Goal: Information Seeking & Learning: Learn about a topic

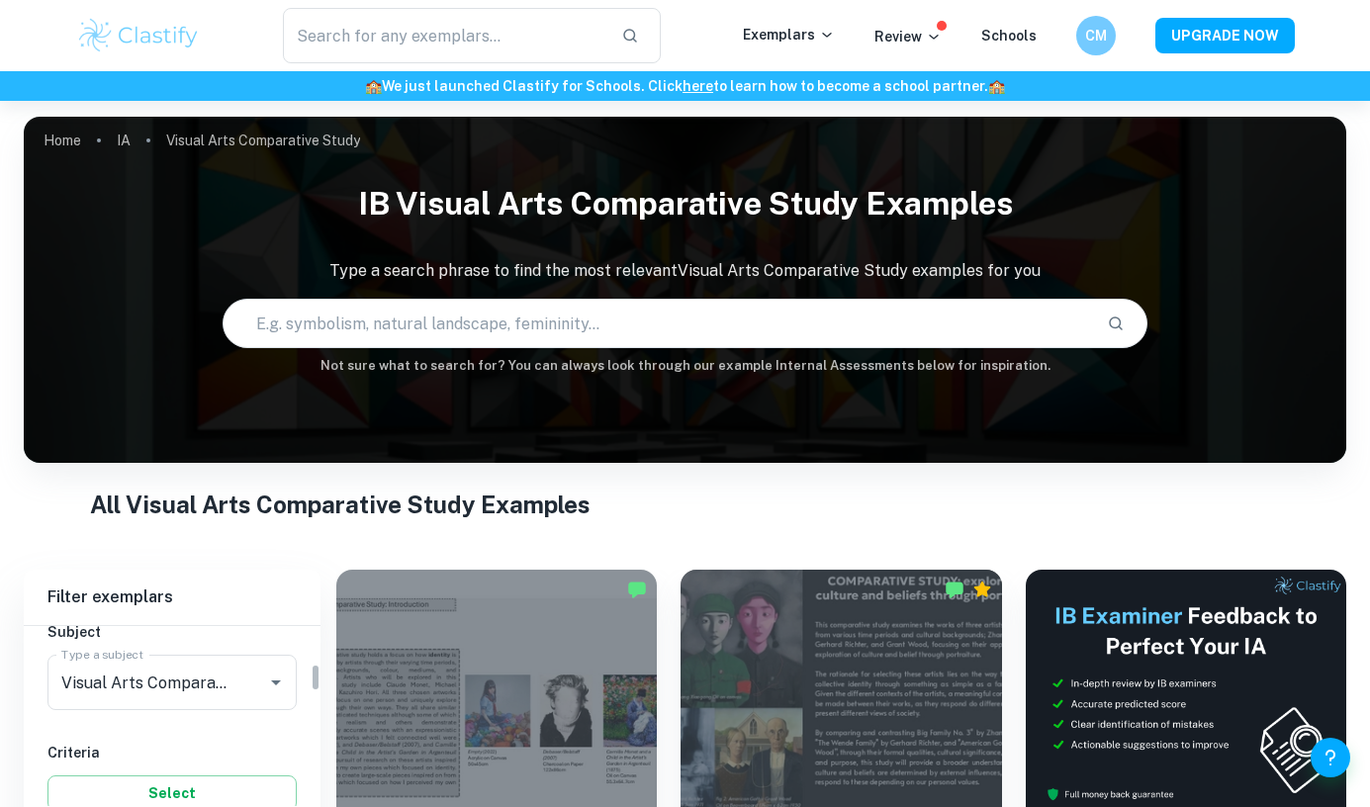
scroll to position [239, 0]
click at [181, 671] on input "Visual Arts Comparative Study" at bounding box center [144, 676] width 176 height 38
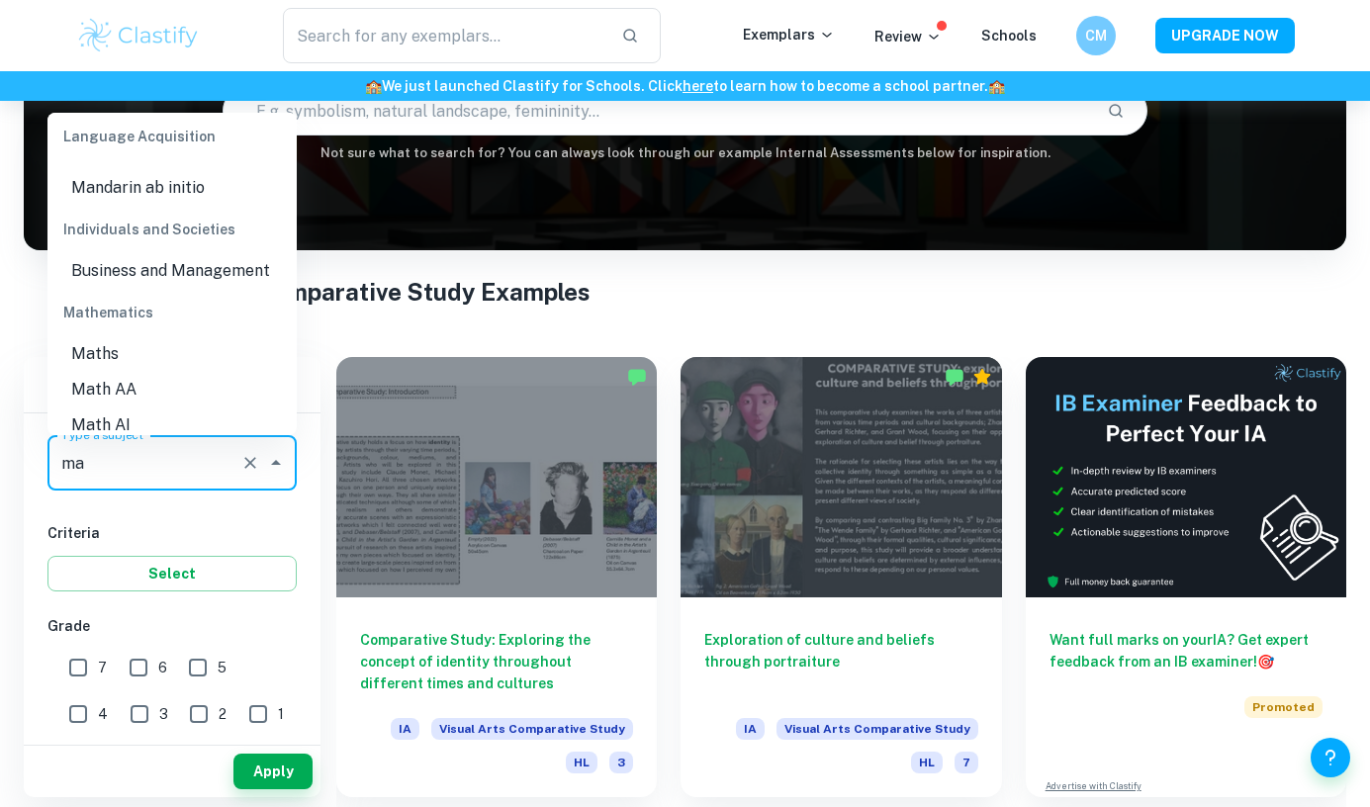
scroll to position [286, 0]
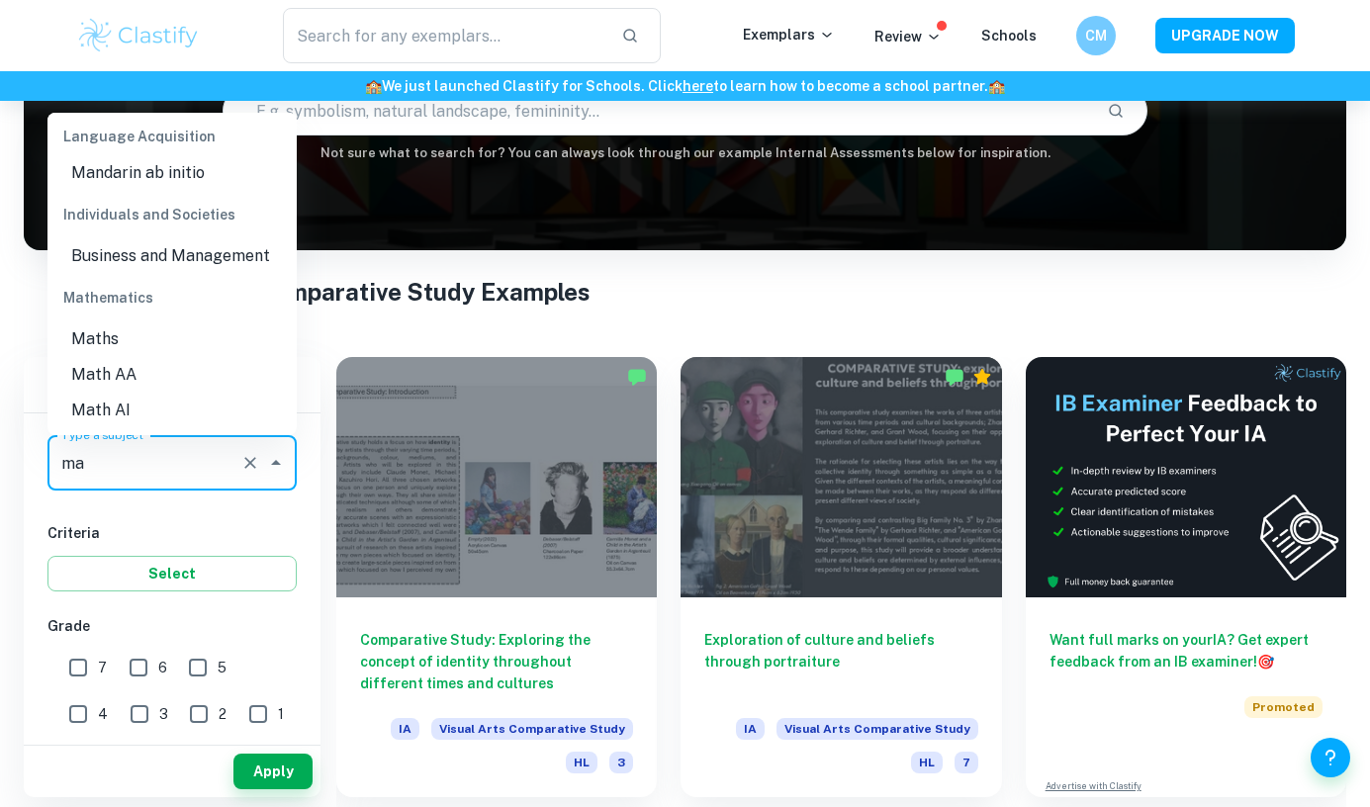
click at [165, 384] on li "Math AA" at bounding box center [171, 375] width 249 height 36
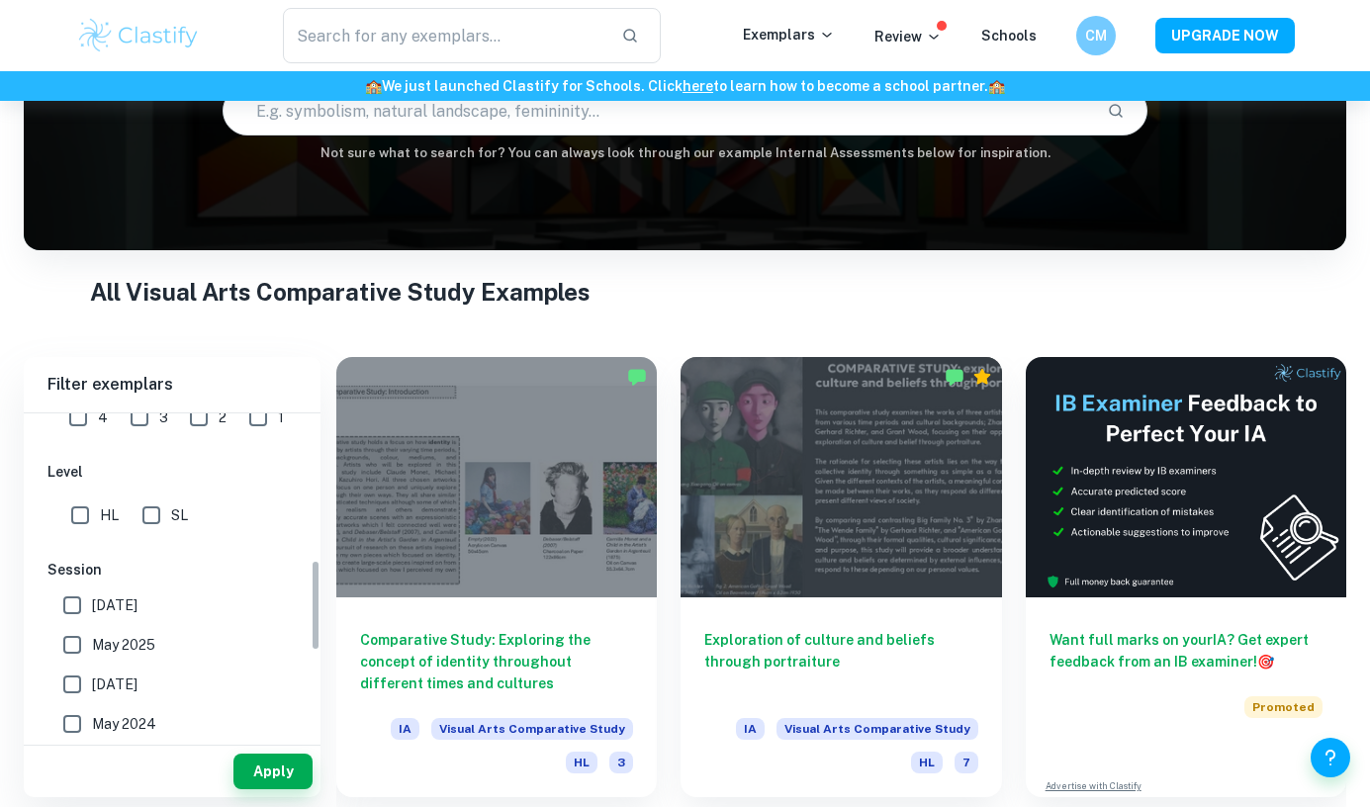
scroll to position [509, 0]
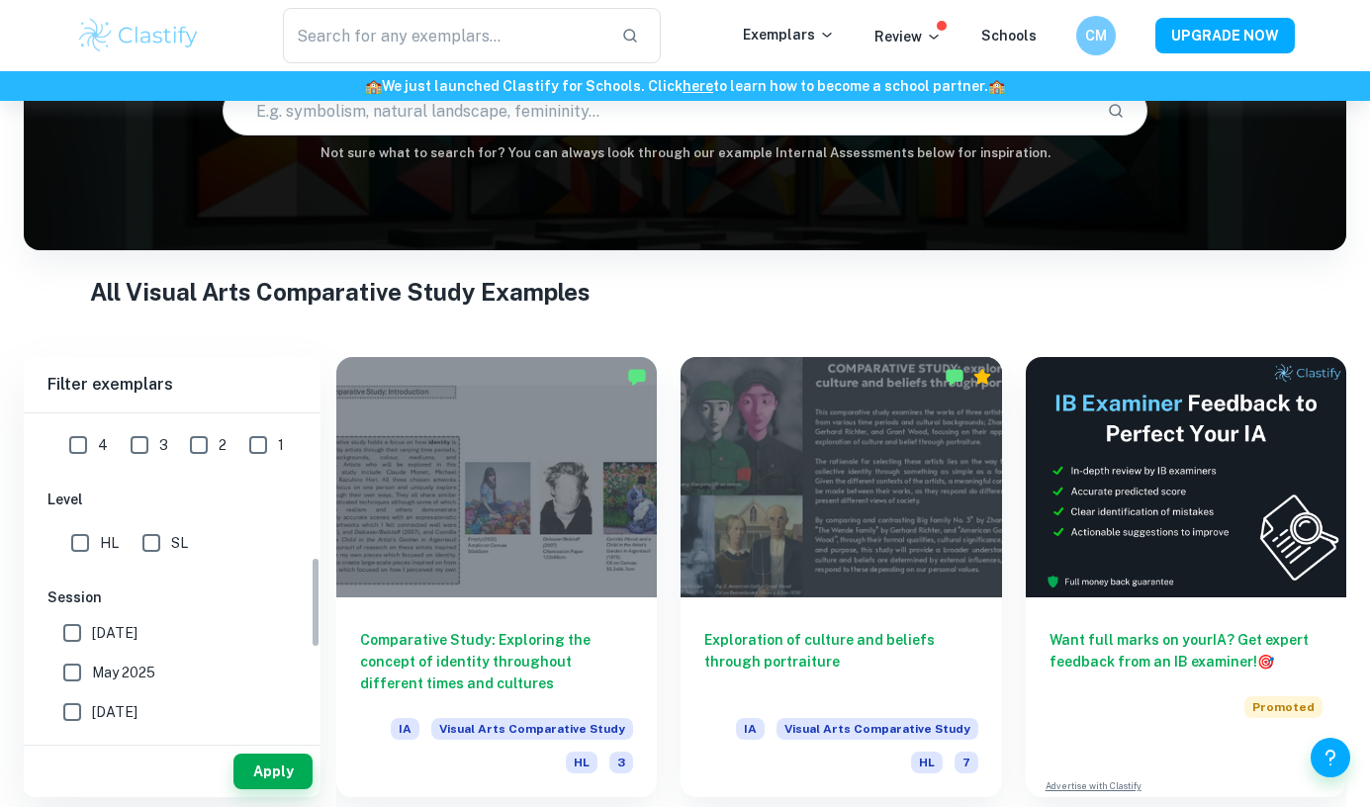
type input "Math AA"
click at [173, 543] on span "SL" at bounding box center [179, 543] width 17 height 22
click at [171, 543] on input "SL" at bounding box center [152, 543] width 40 height 40
checkbox input "true"
click at [265, 791] on div "Apply" at bounding box center [172, 771] width 297 height 51
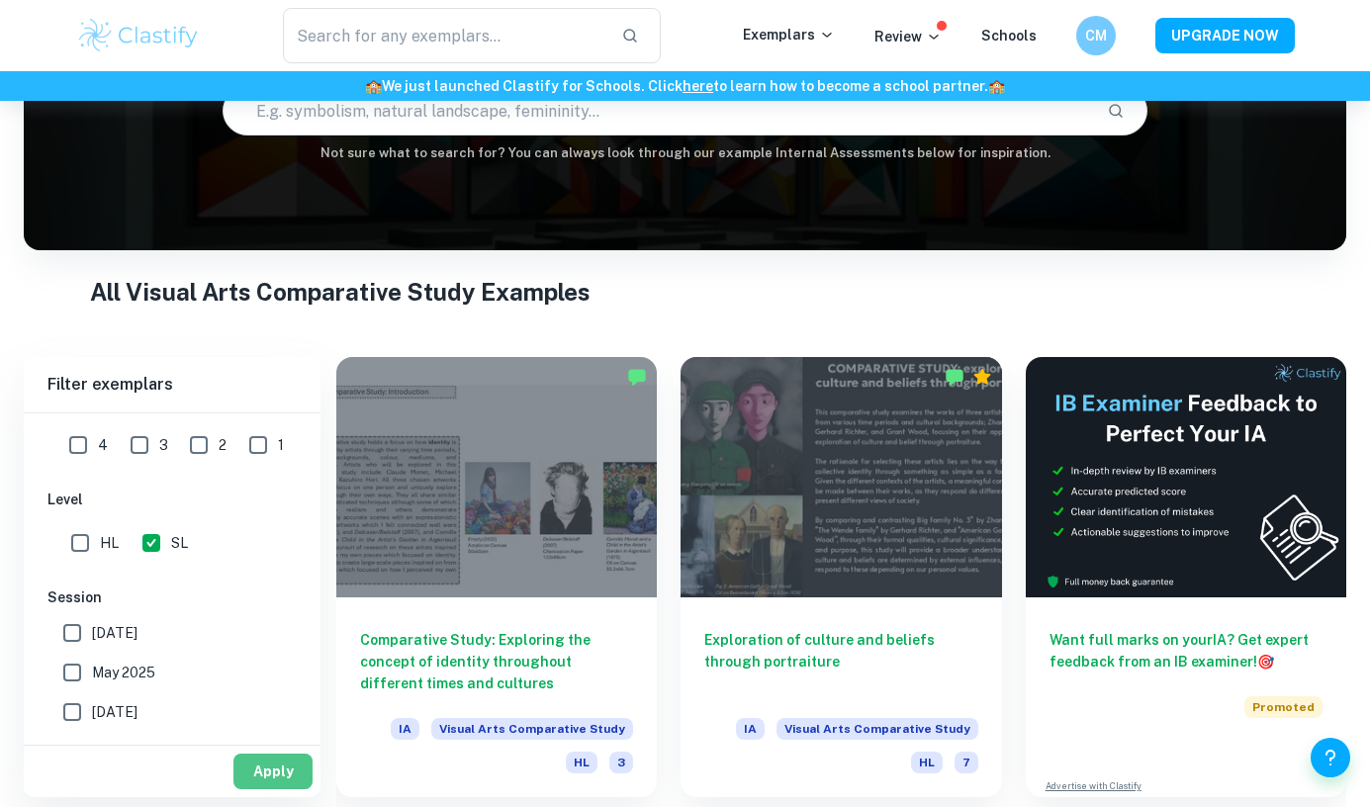
click at [269, 773] on button "Apply" at bounding box center [273, 772] width 79 height 36
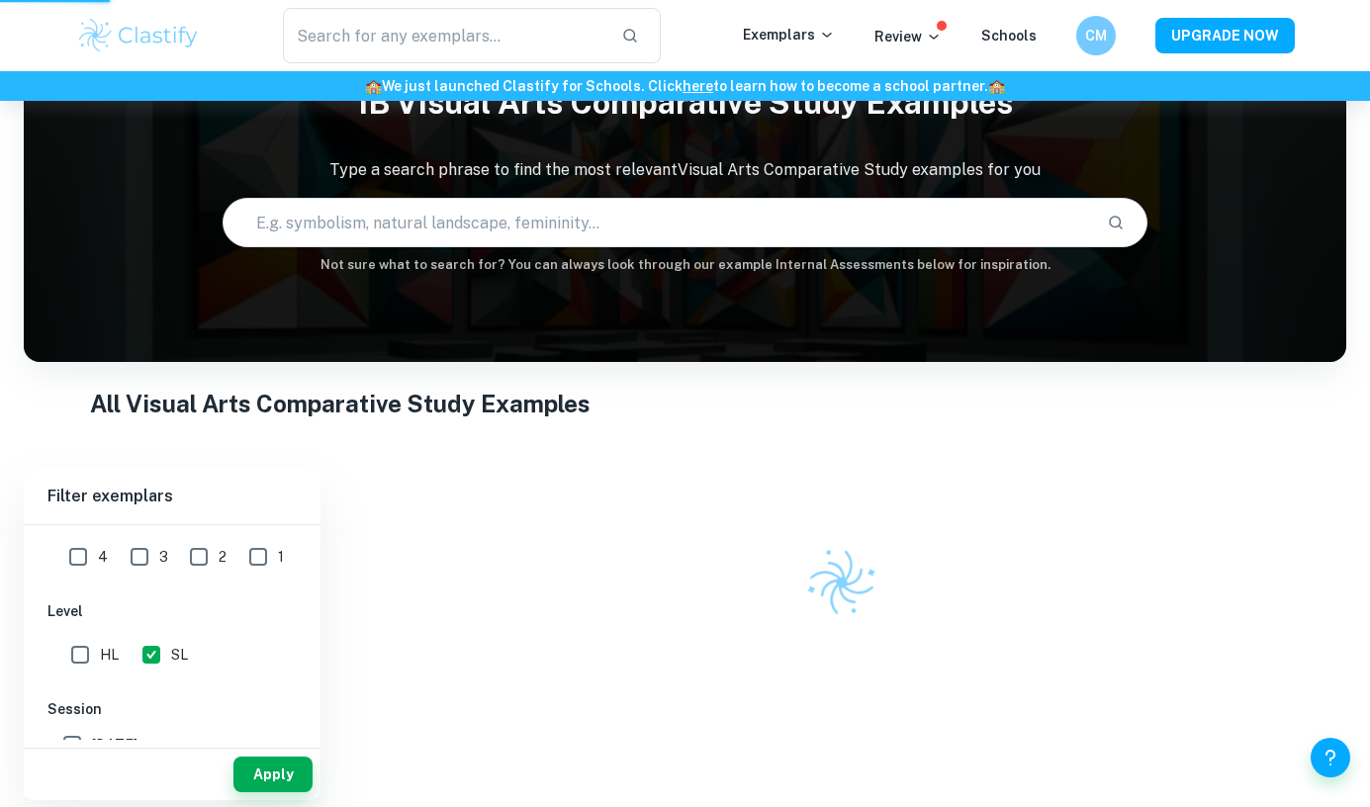
scroll to position [101, 0]
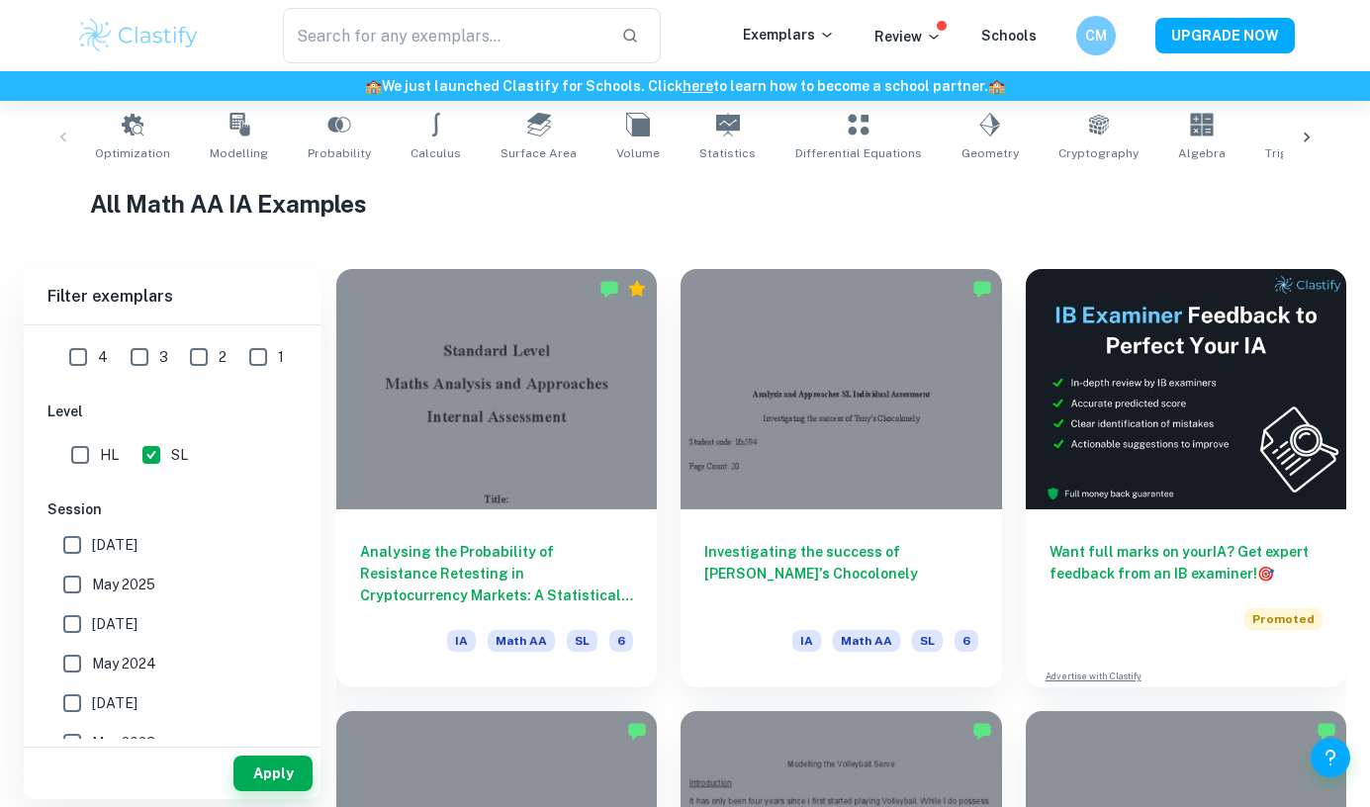
scroll to position [400, 0]
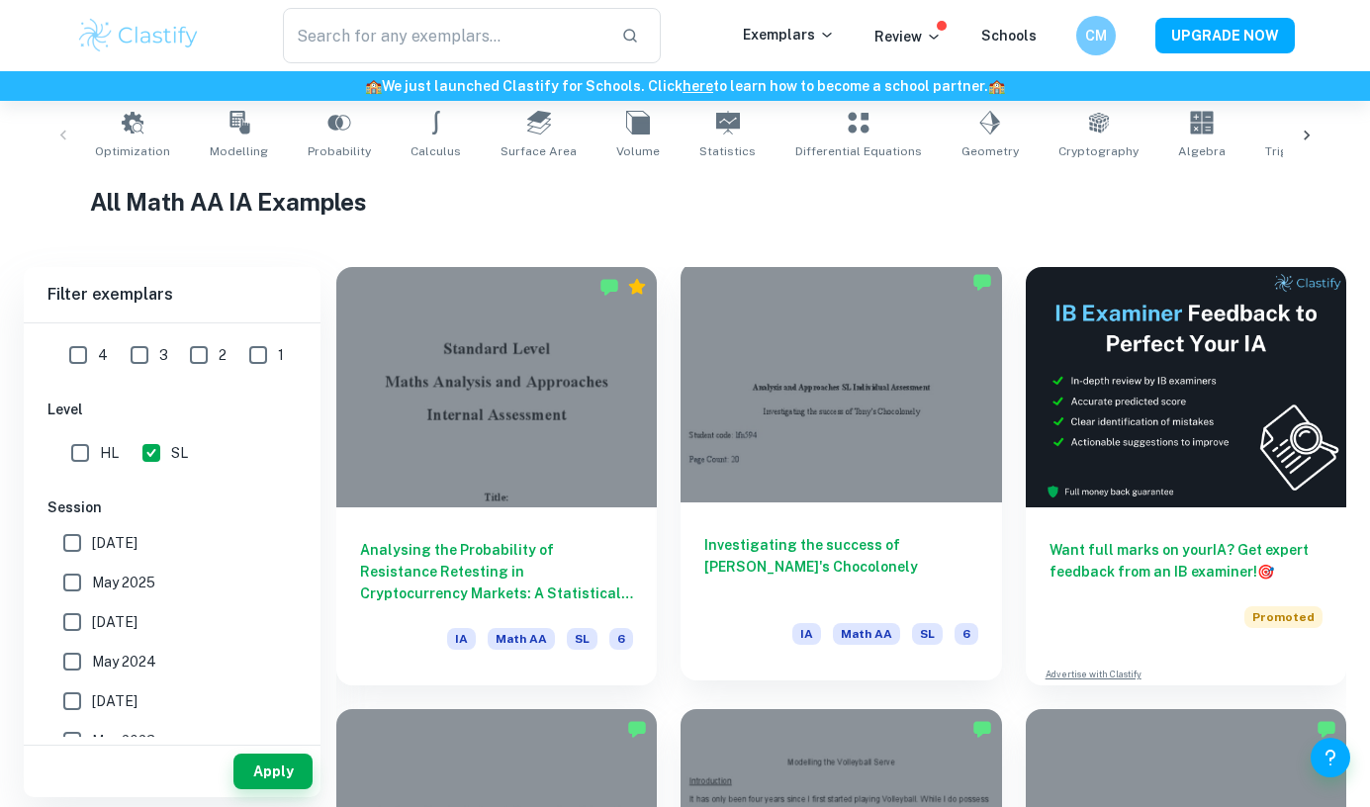
click at [803, 393] on div at bounding box center [841, 382] width 321 height 240
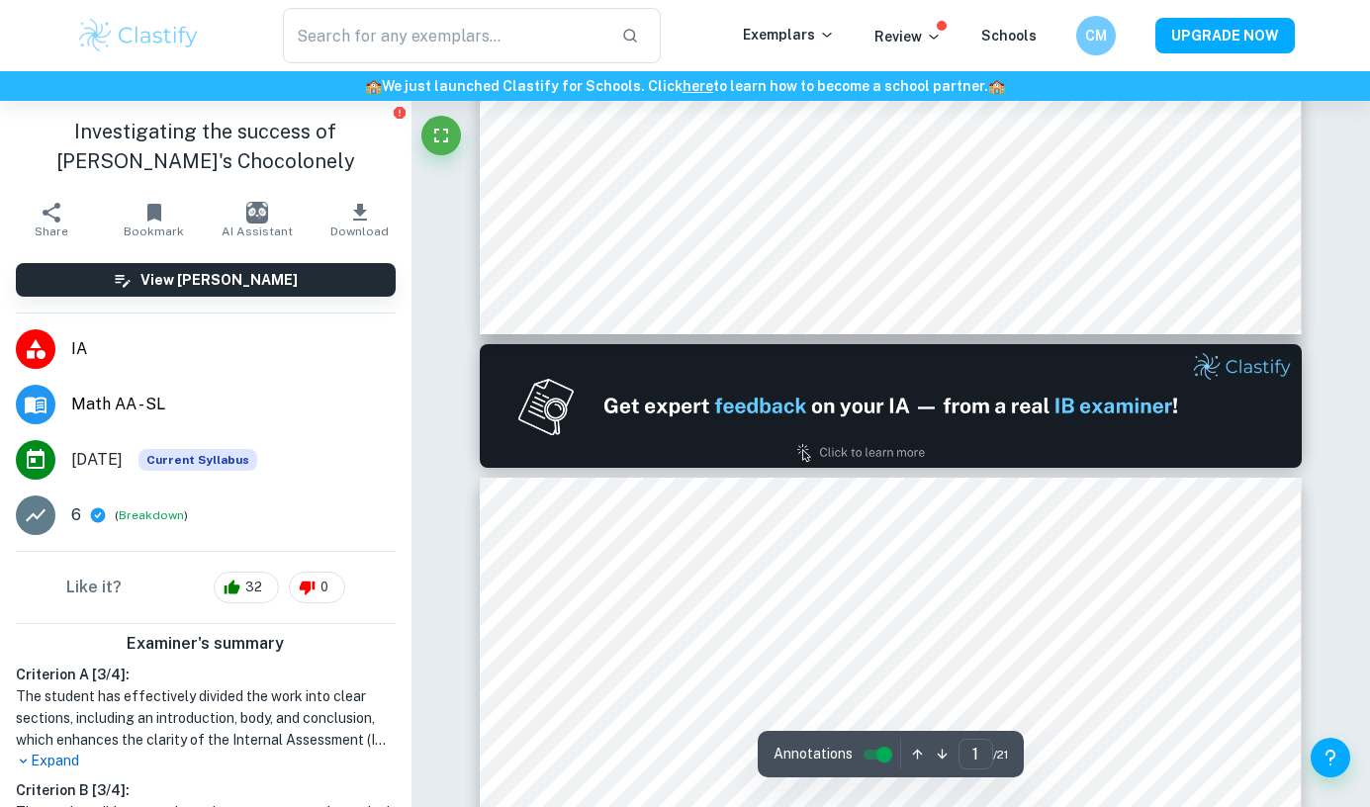
type input "2"
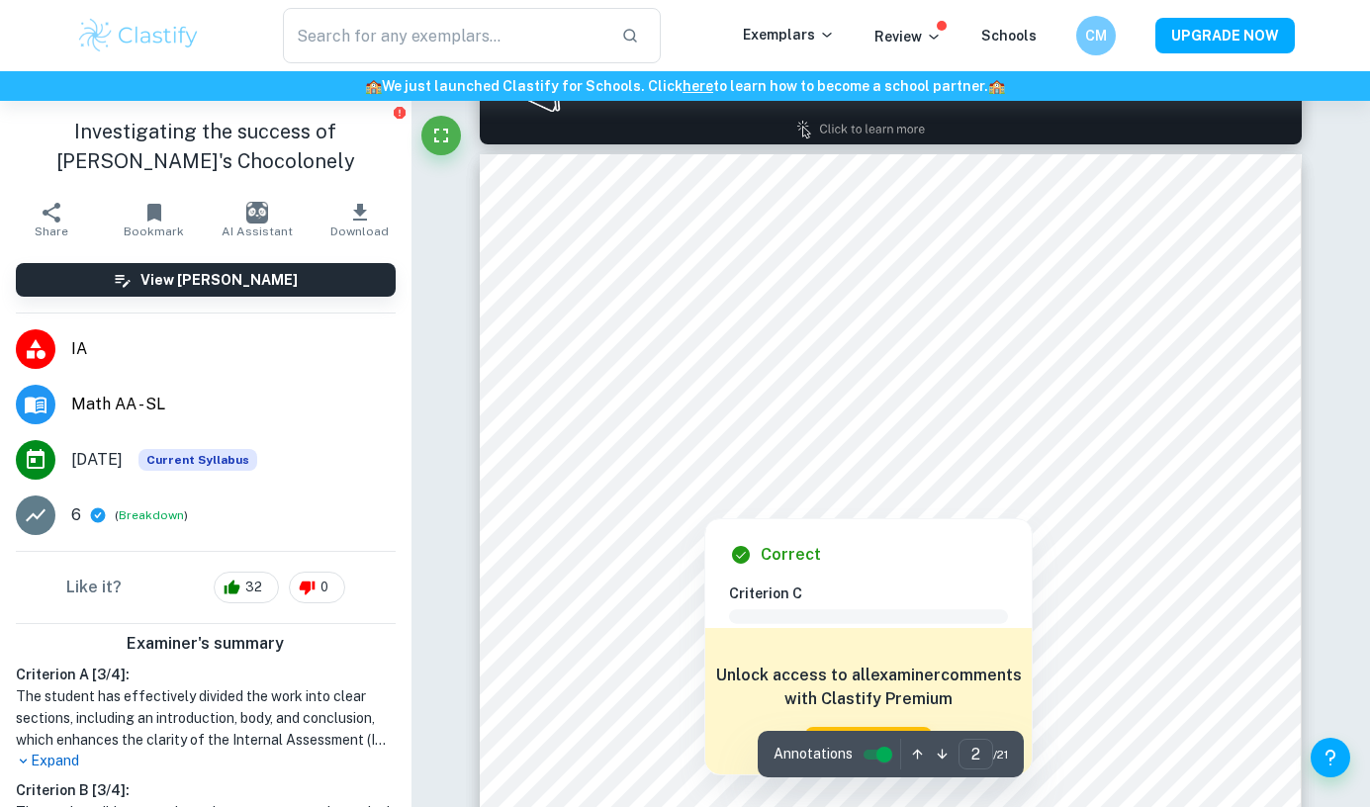
scroll to position [1274, 0]
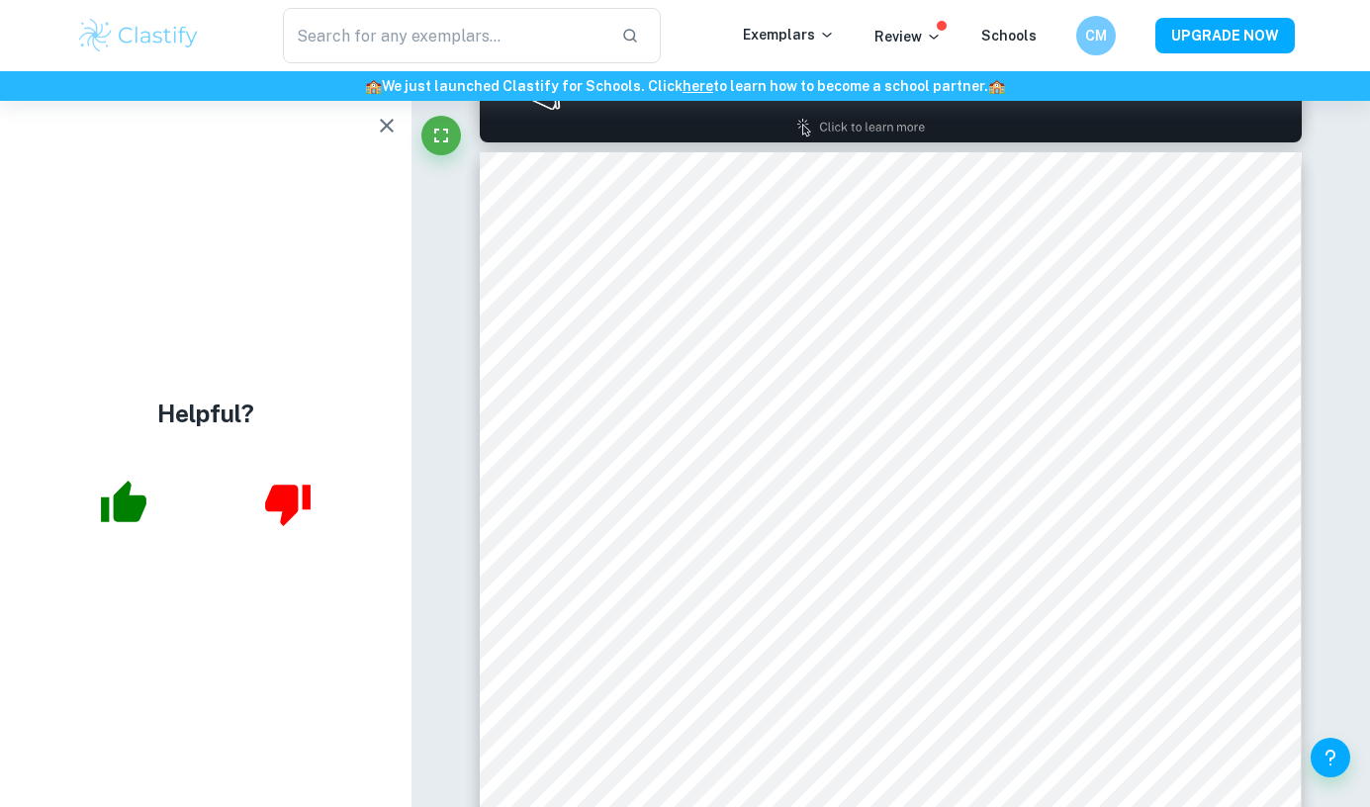
click at [381, 122] on icon "button" at bounding box center [387, 126] width 14 height 14
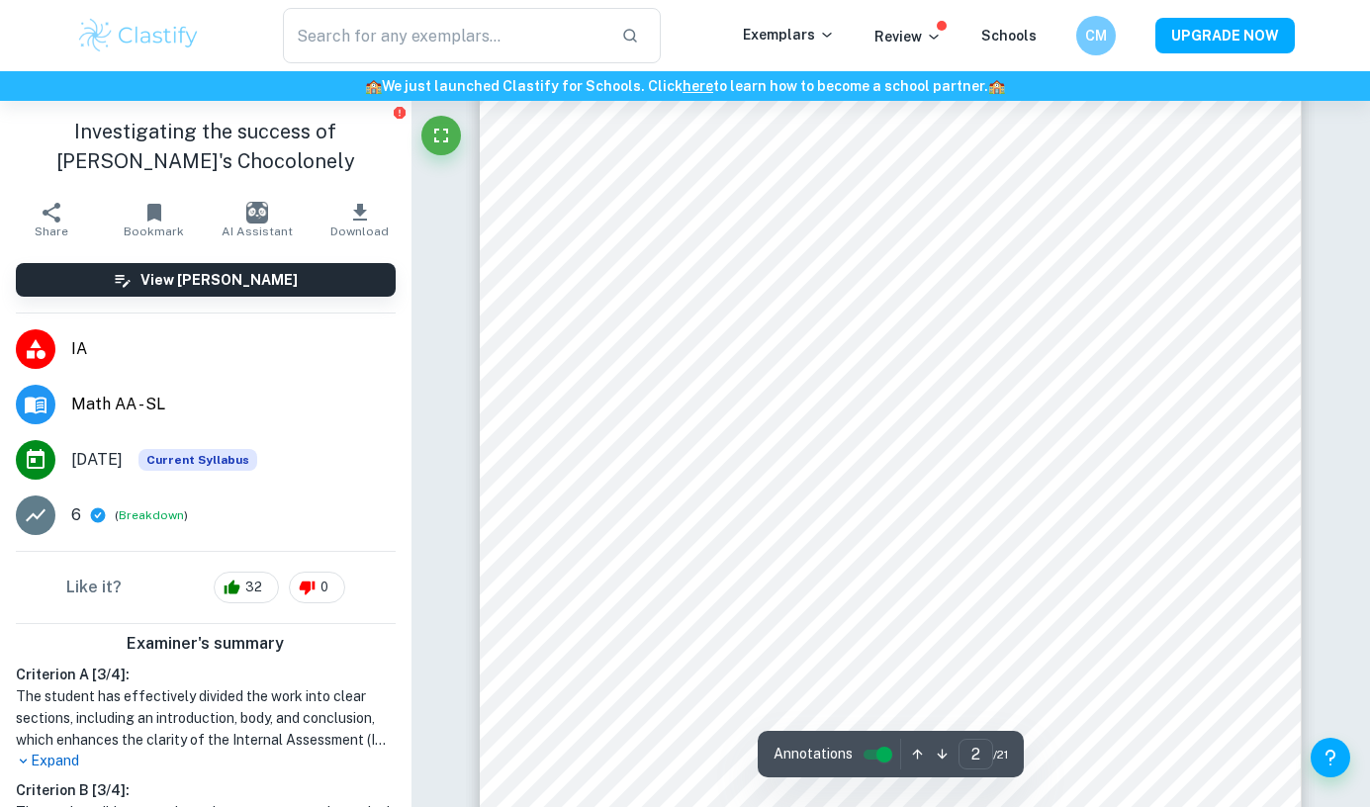
scroll to position [1471, 0]
click at [656, 605] on div at bounding box center [914, 604] width 573 height 40
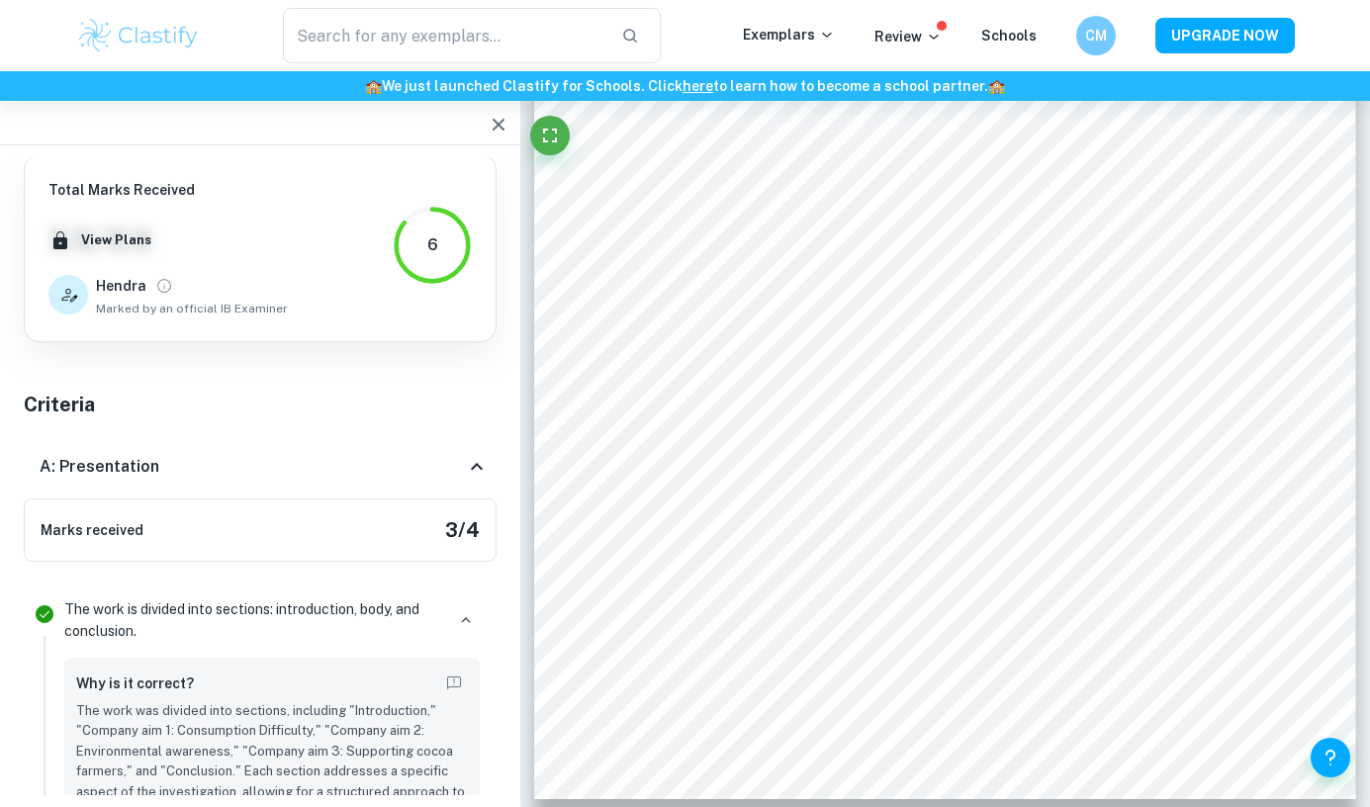
scroll to position [0, 0]
click at [491, 143] on div at bounding box center [260, 123] width 520 height 45
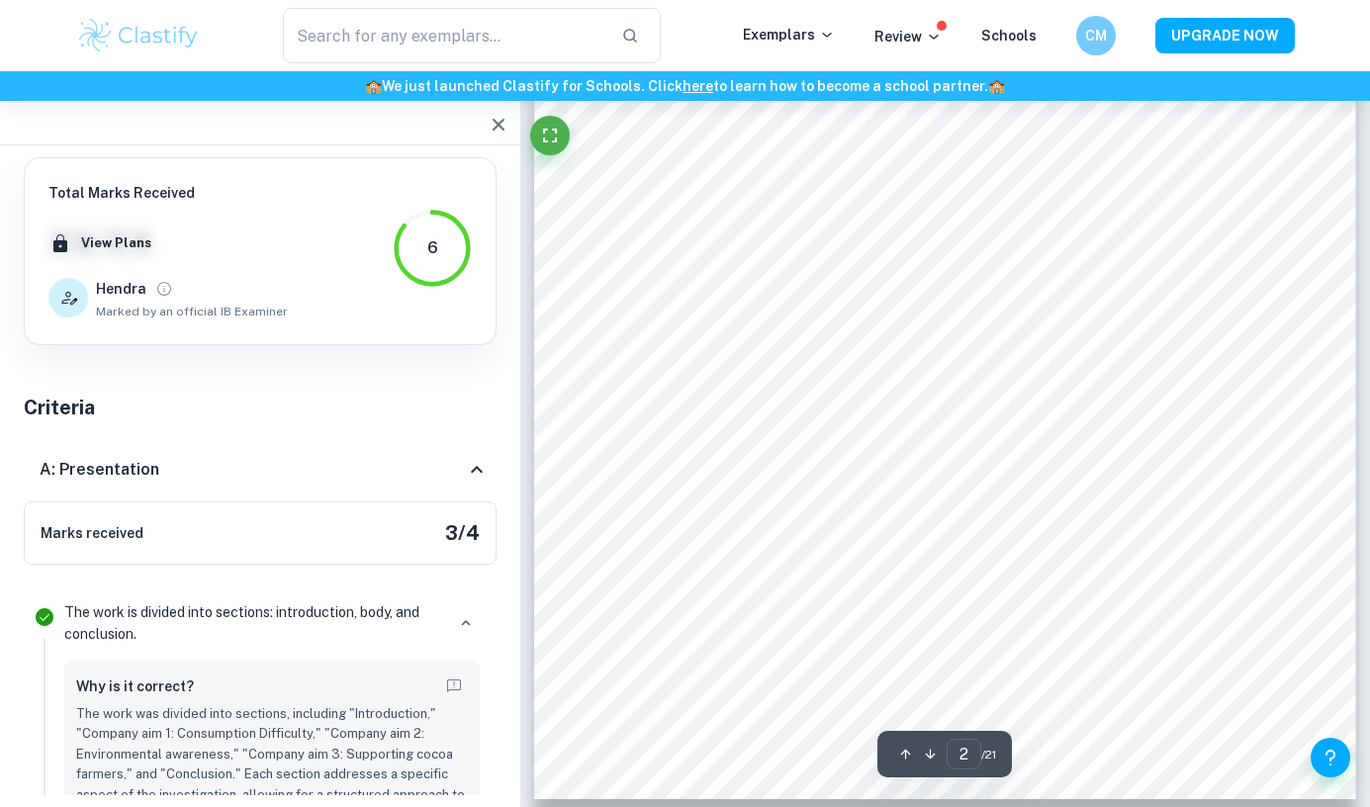
click at [495, 120] on icon "button" at bounding box center [499, 125] width 12 height 12
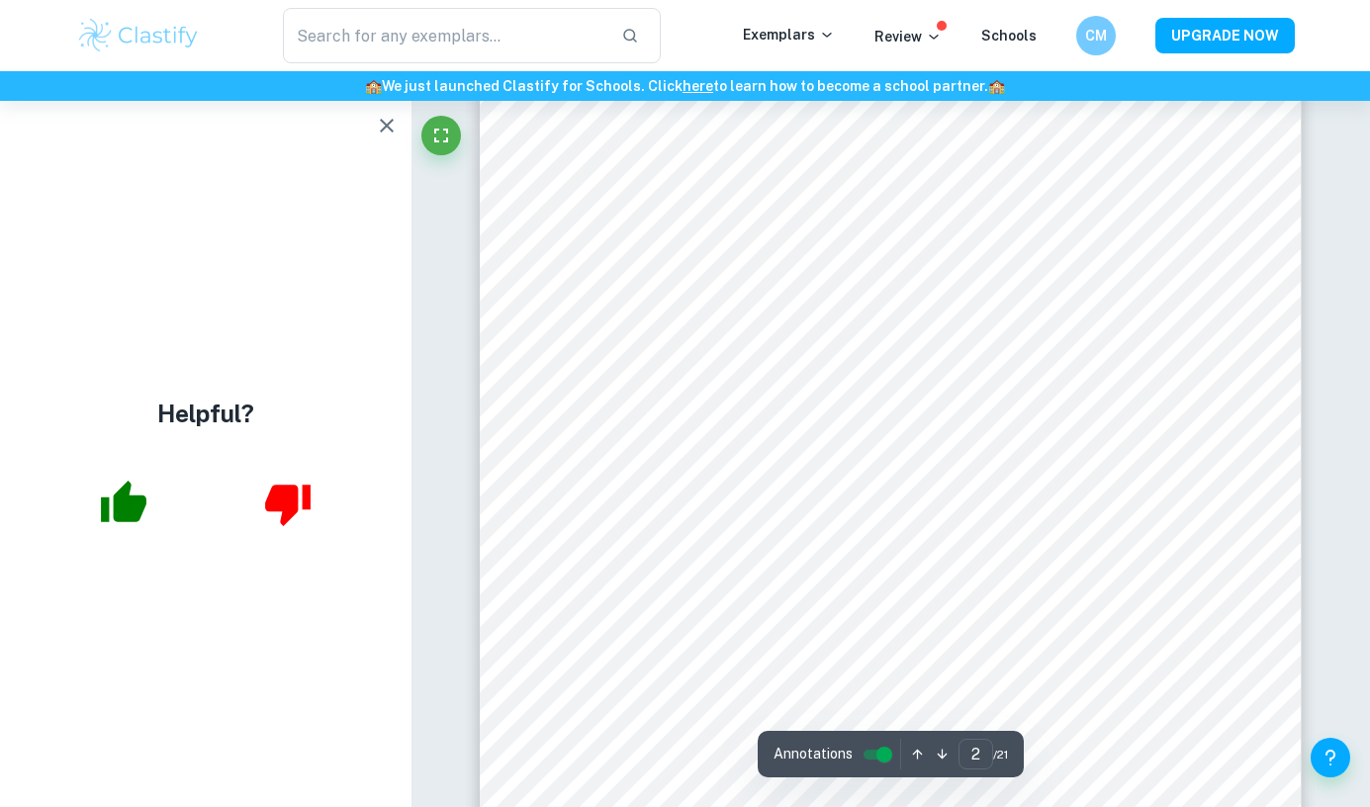
type input "3"
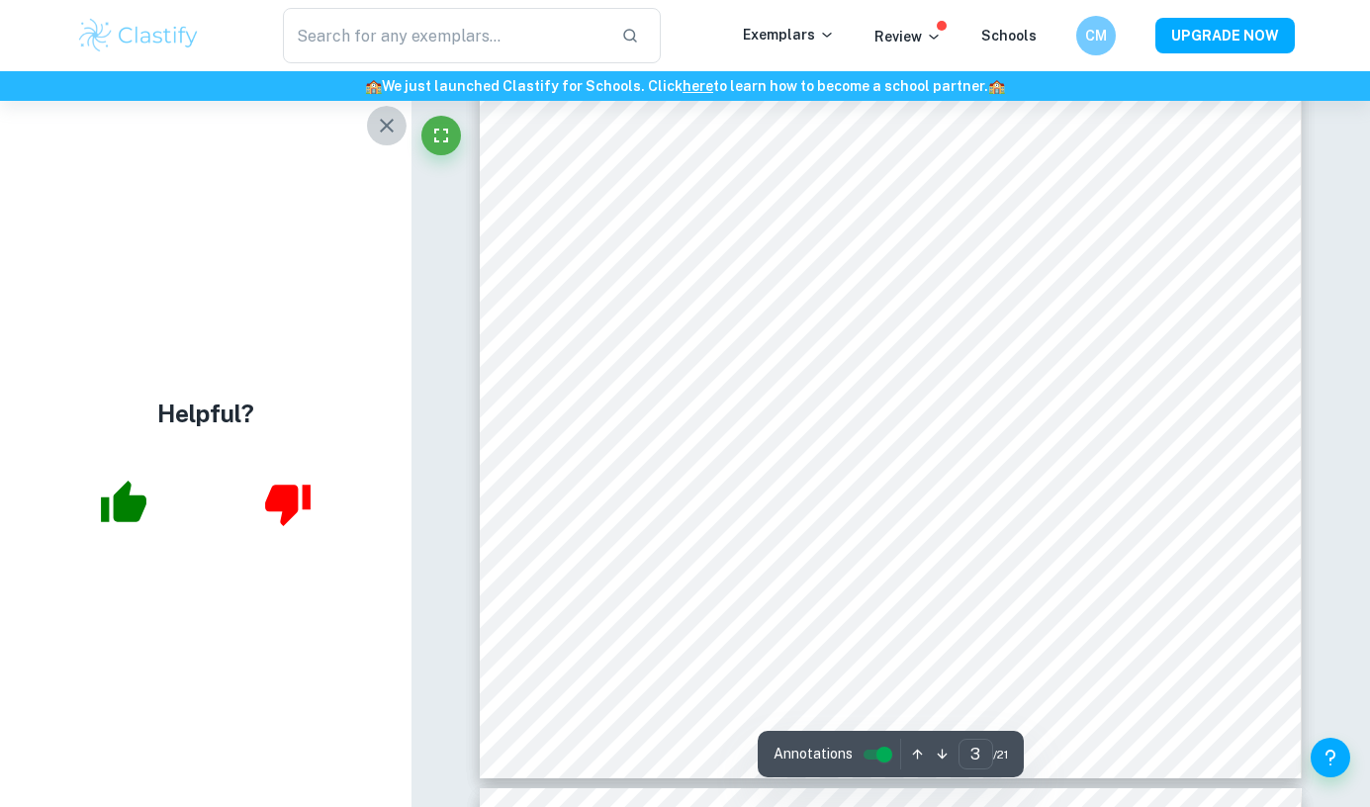
click at [378, 129] on icon "button" at bounding box center [387, 126] width 24 height 24
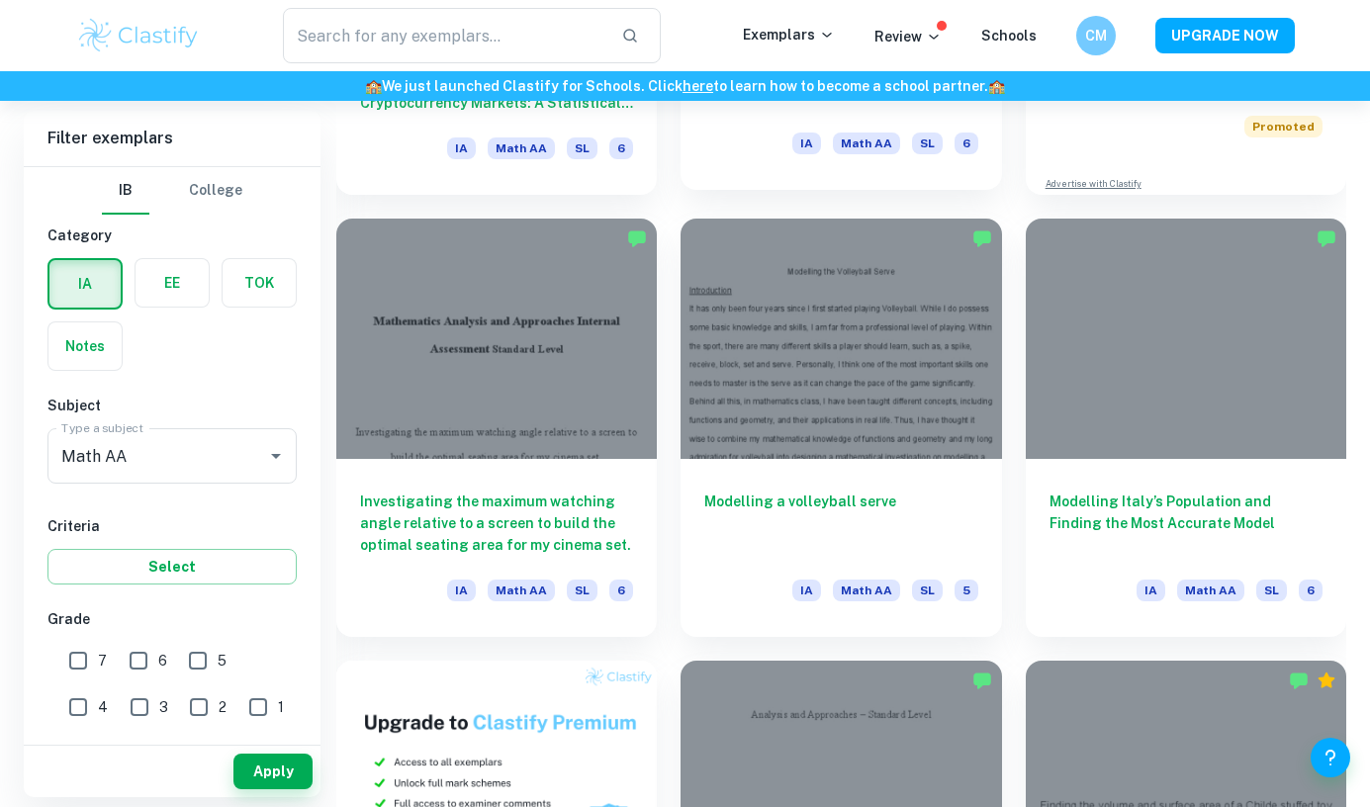
scroll to position [892, 0]
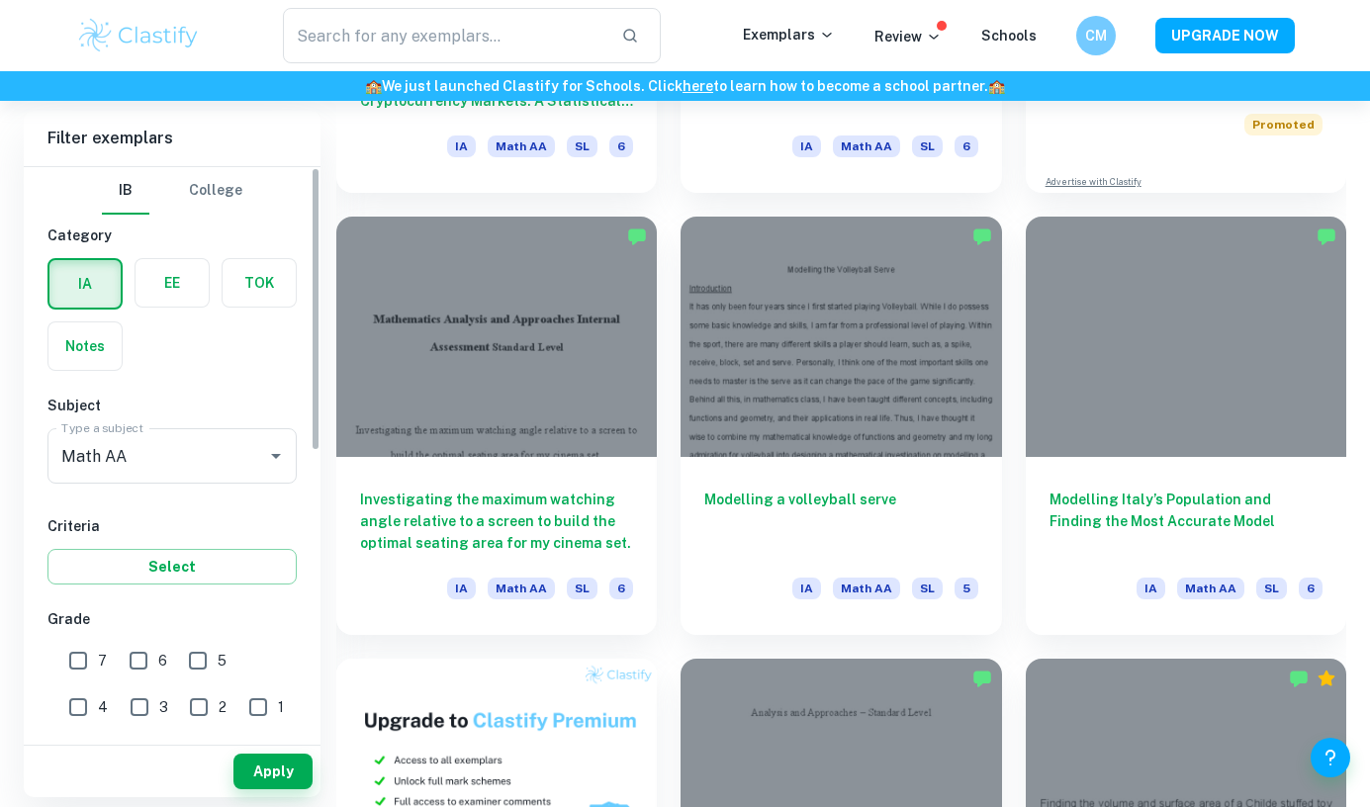
click at [78, 652] on input "7" at bounding box center [78, 661] width 40 height 40
checkbox input "true"
click at [277, 769] on button "Apply" at bounding box center [273, 772] width 79 height 36
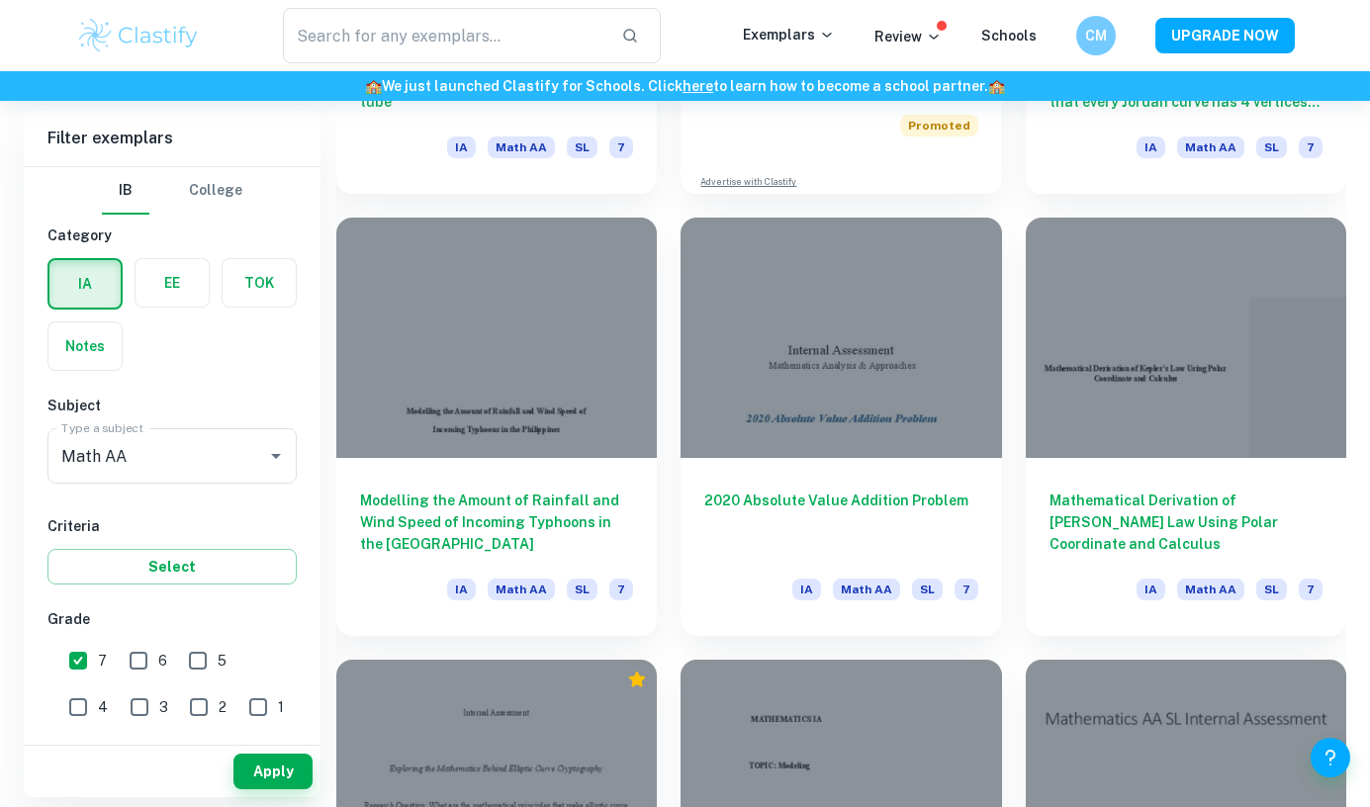
scroll to position [3967, 0]
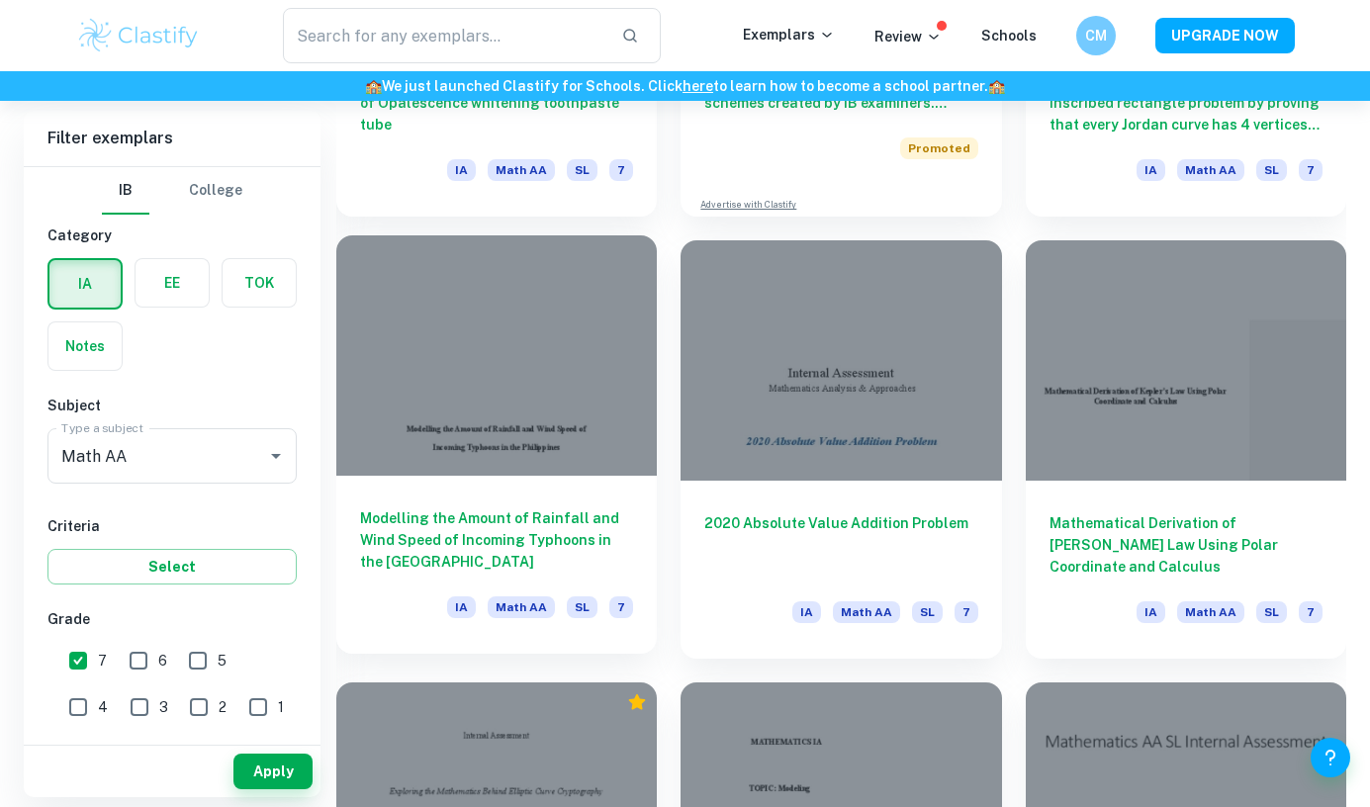
click at [419, 411] on div at bounding box center [496, 355] width 321 height 240
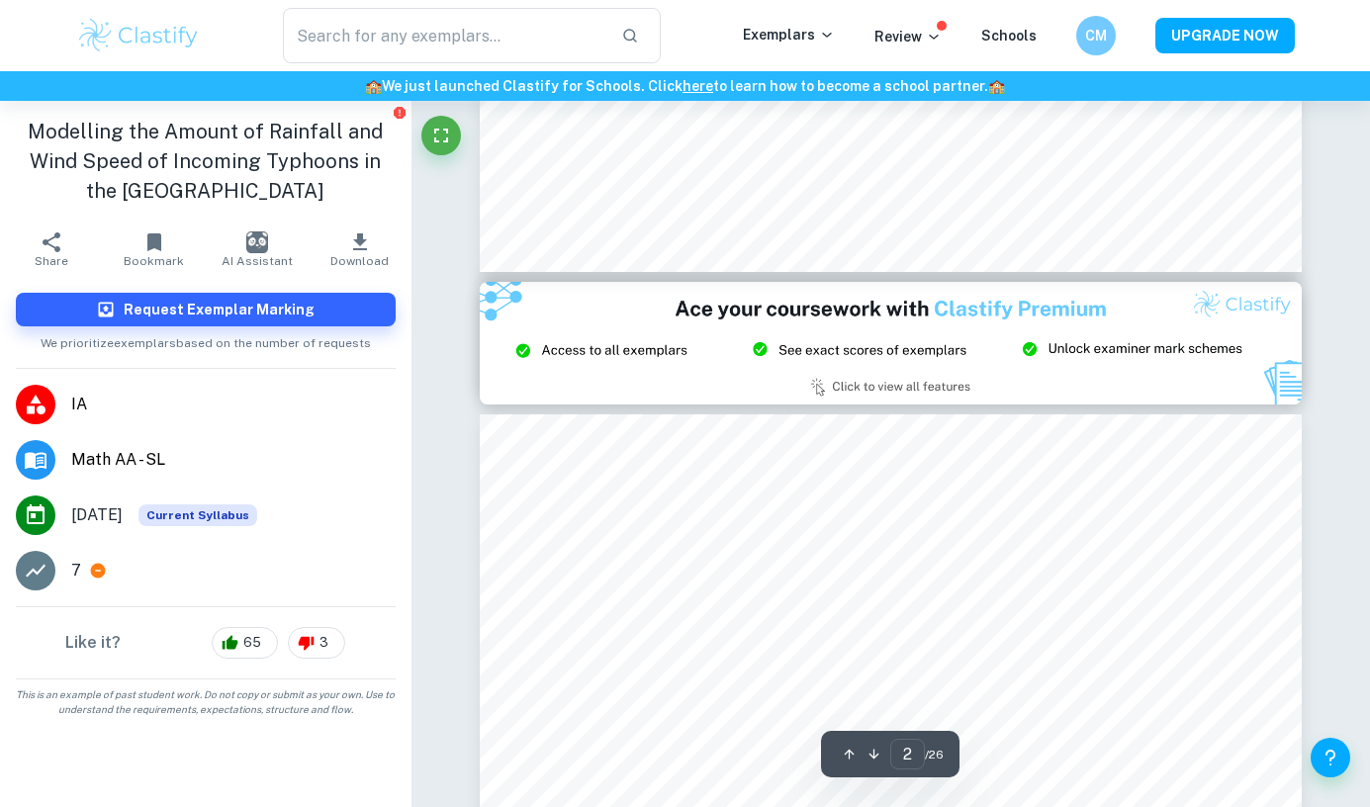
type input "3"
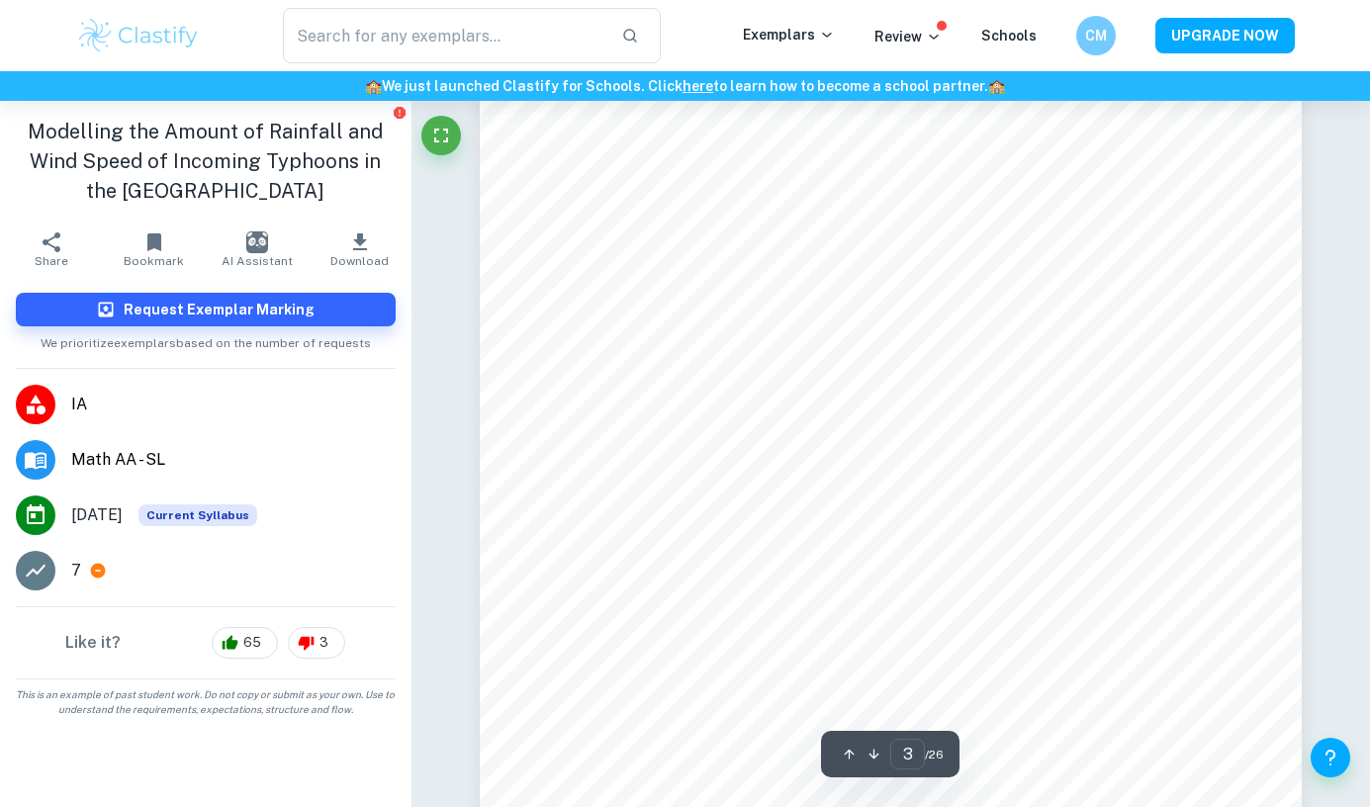
scroll to position [2672, 0]
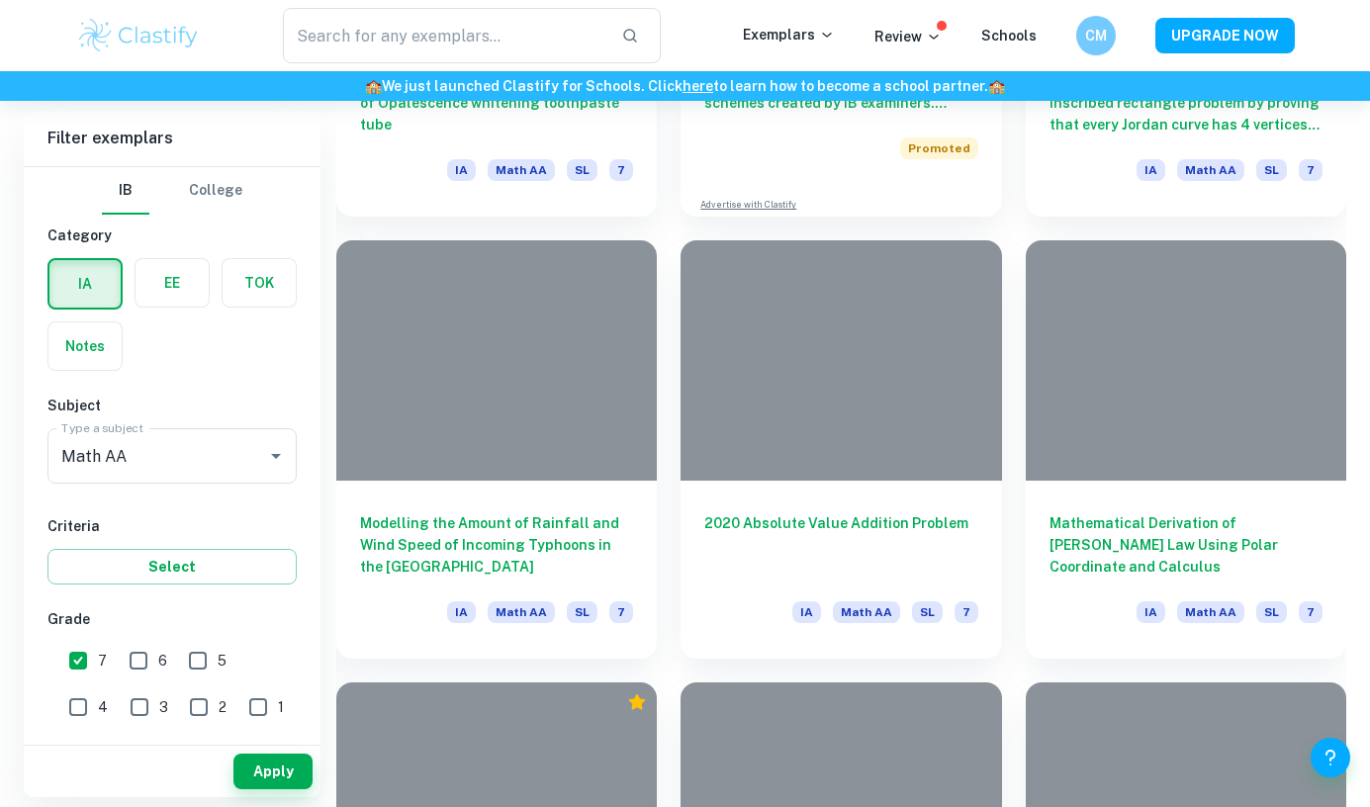
scroll to position [869, 0]
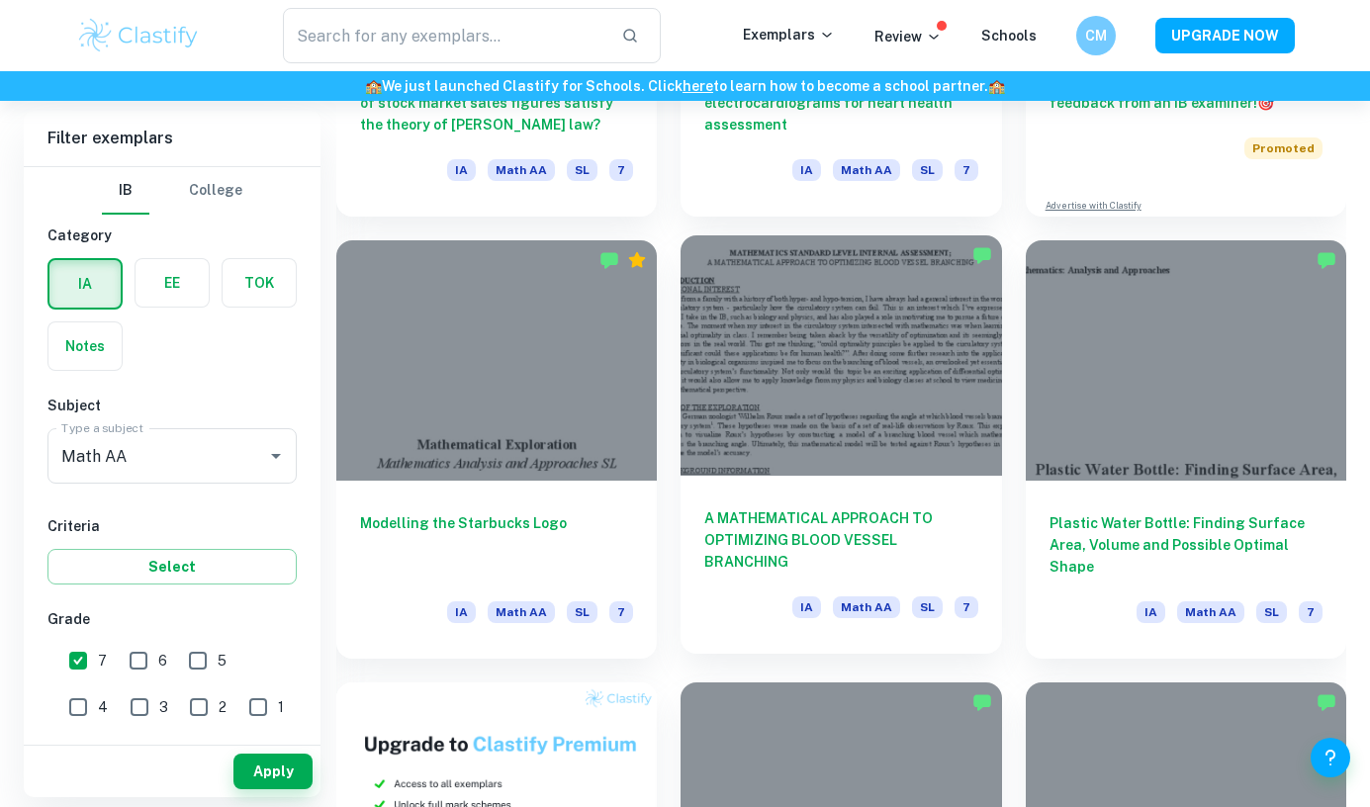
click at [740, 449] on div at bounding box center [841, 355] width 321 height 240
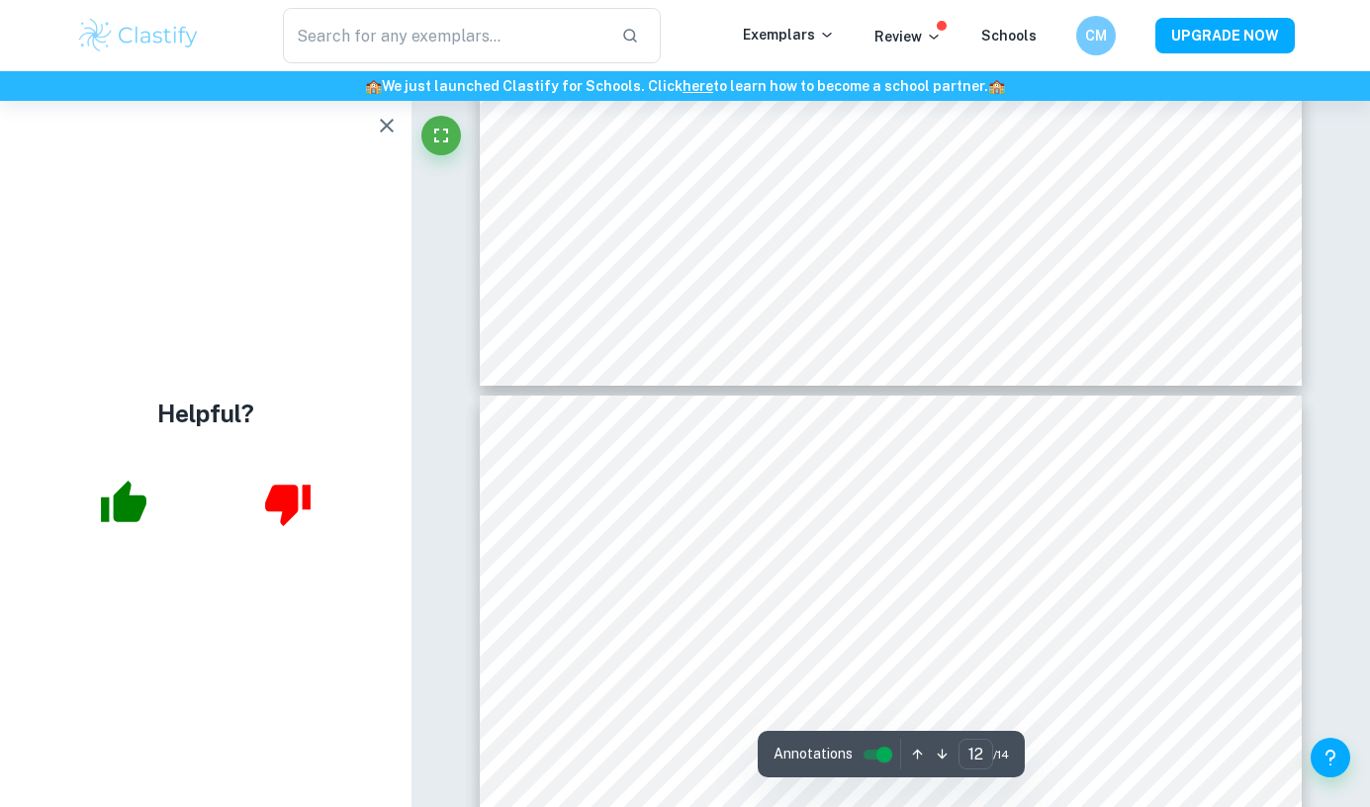
scroll to position [13173, 0]
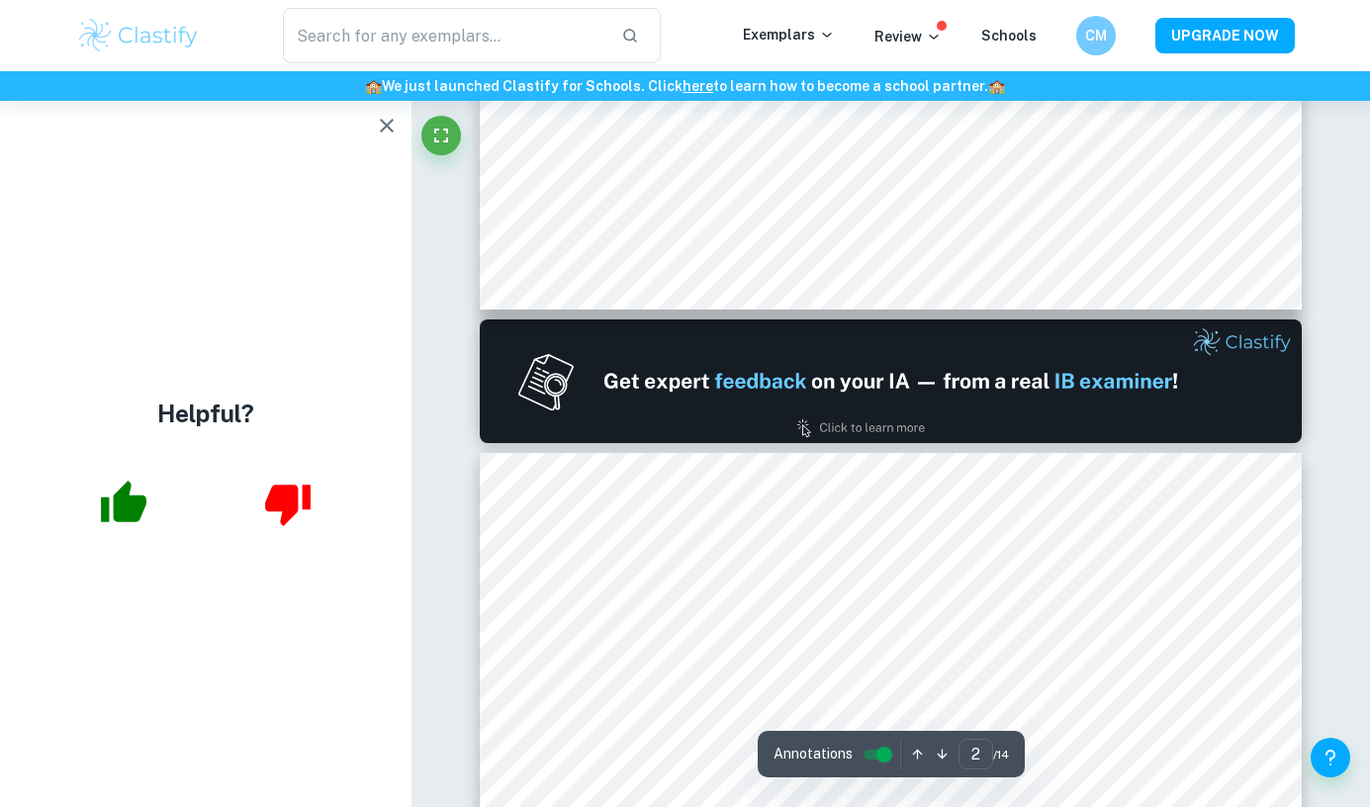
type input "1"
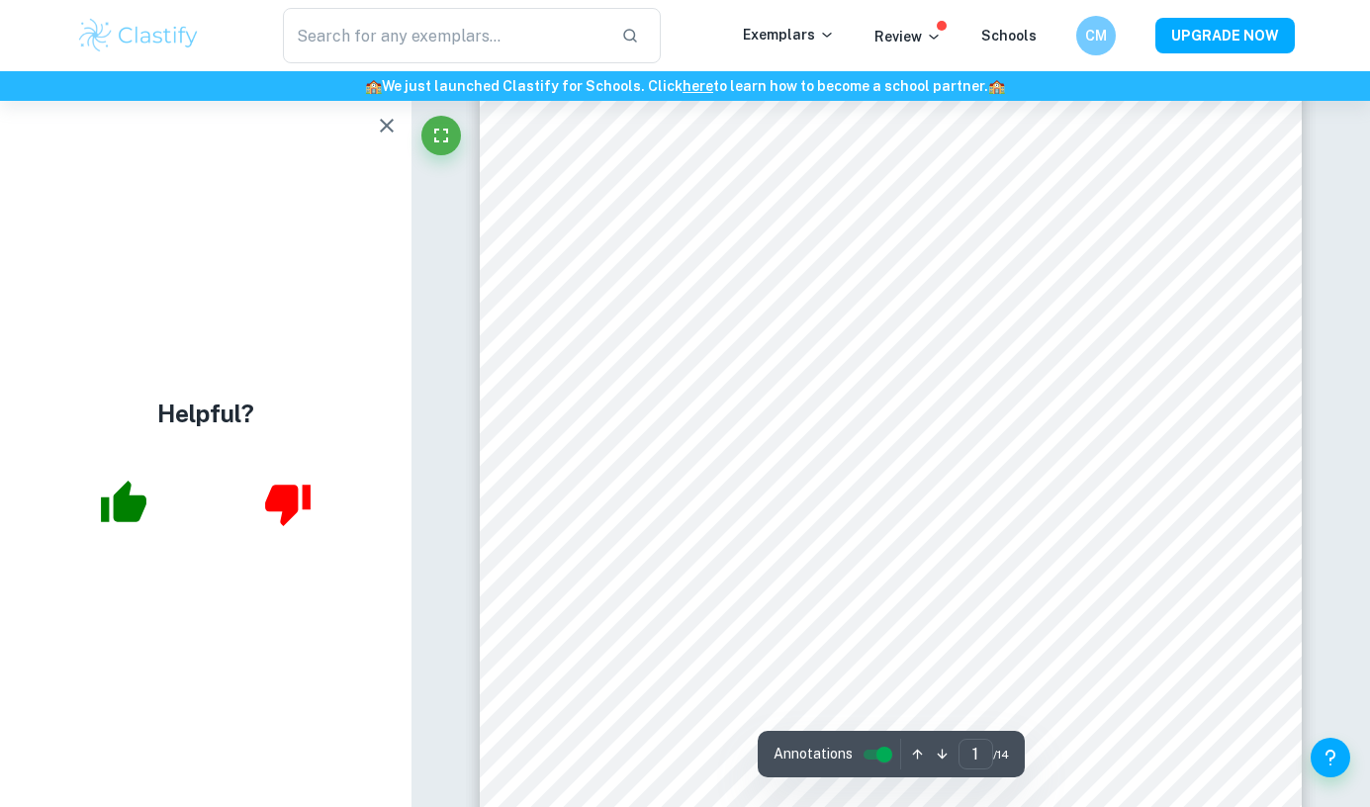
scroll to position [0, 0]
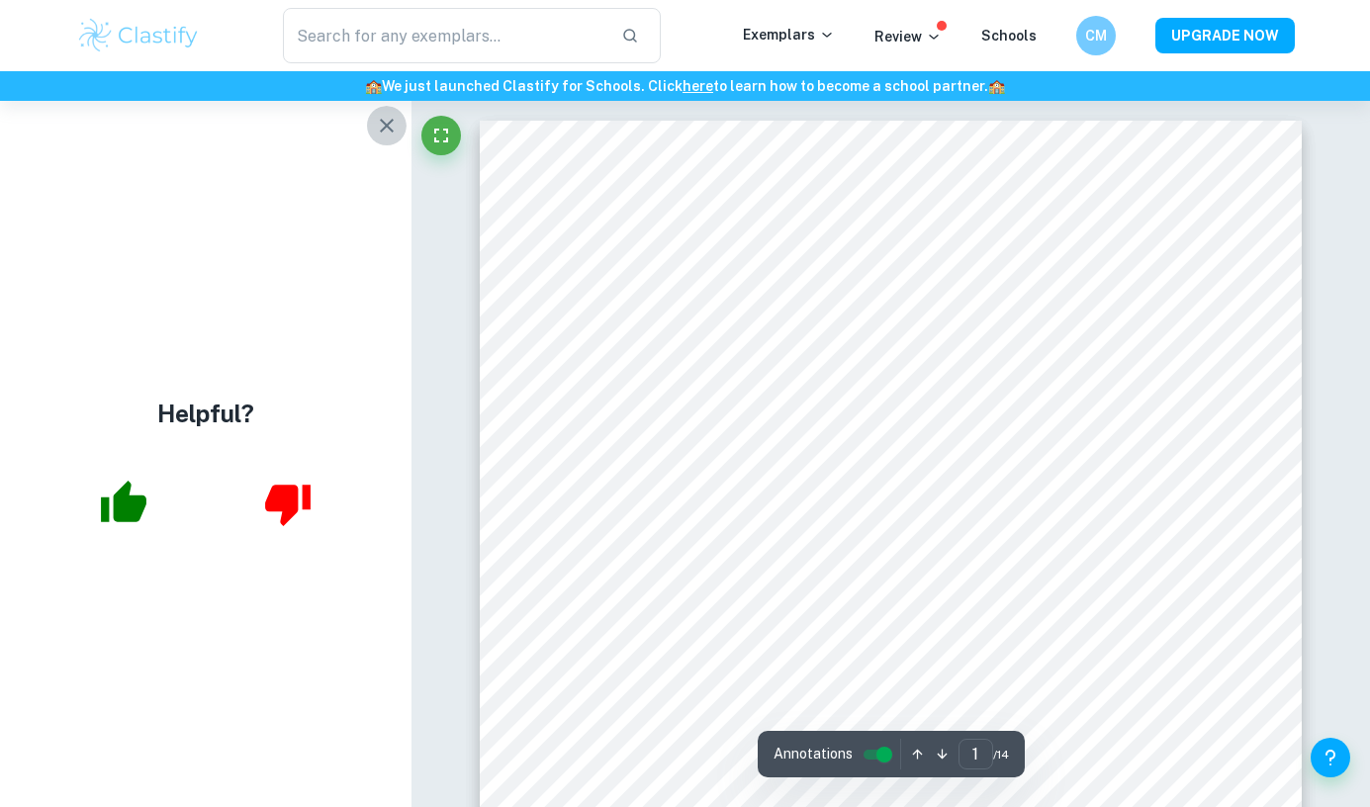
click at [381, 131] on icon "button" at bounding box center [387, 126] width 14 height 14
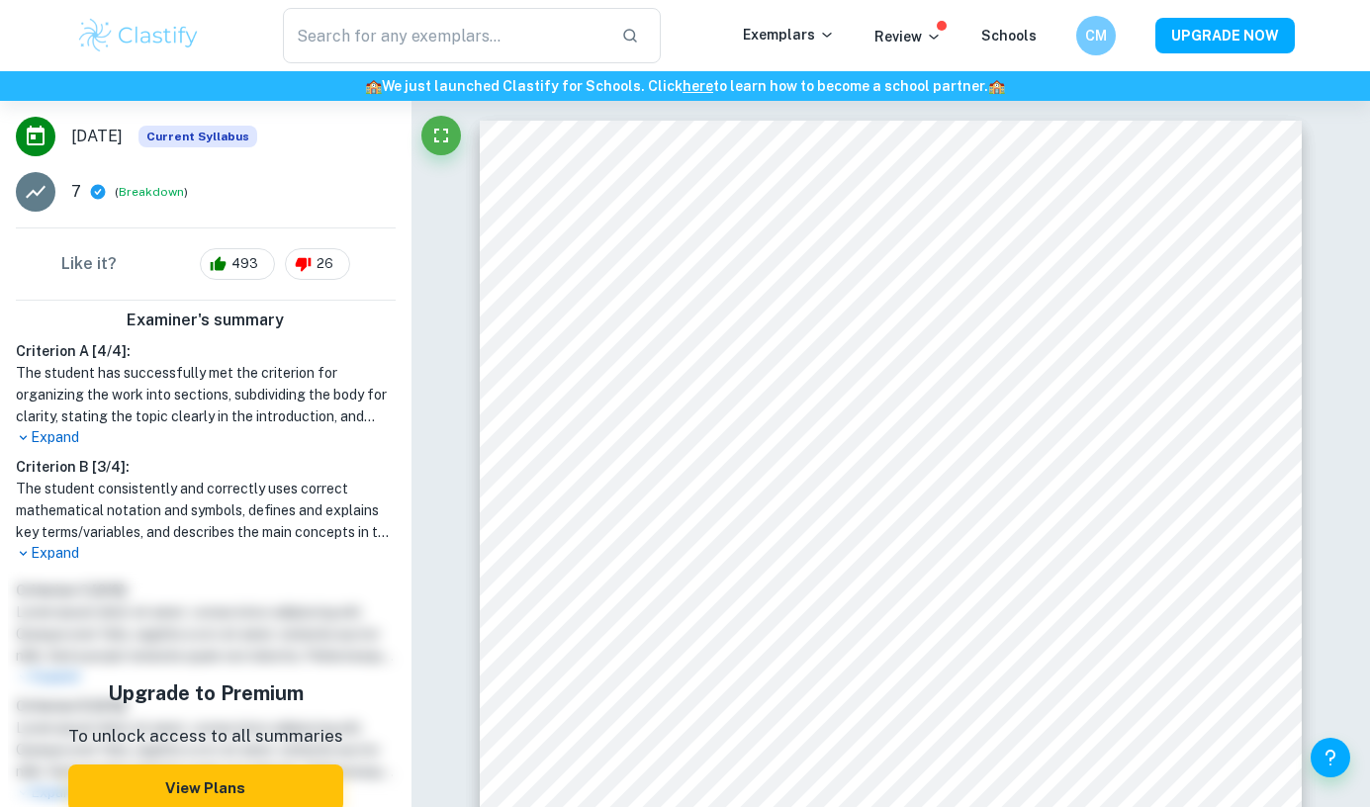
scroll to position [357, 0]
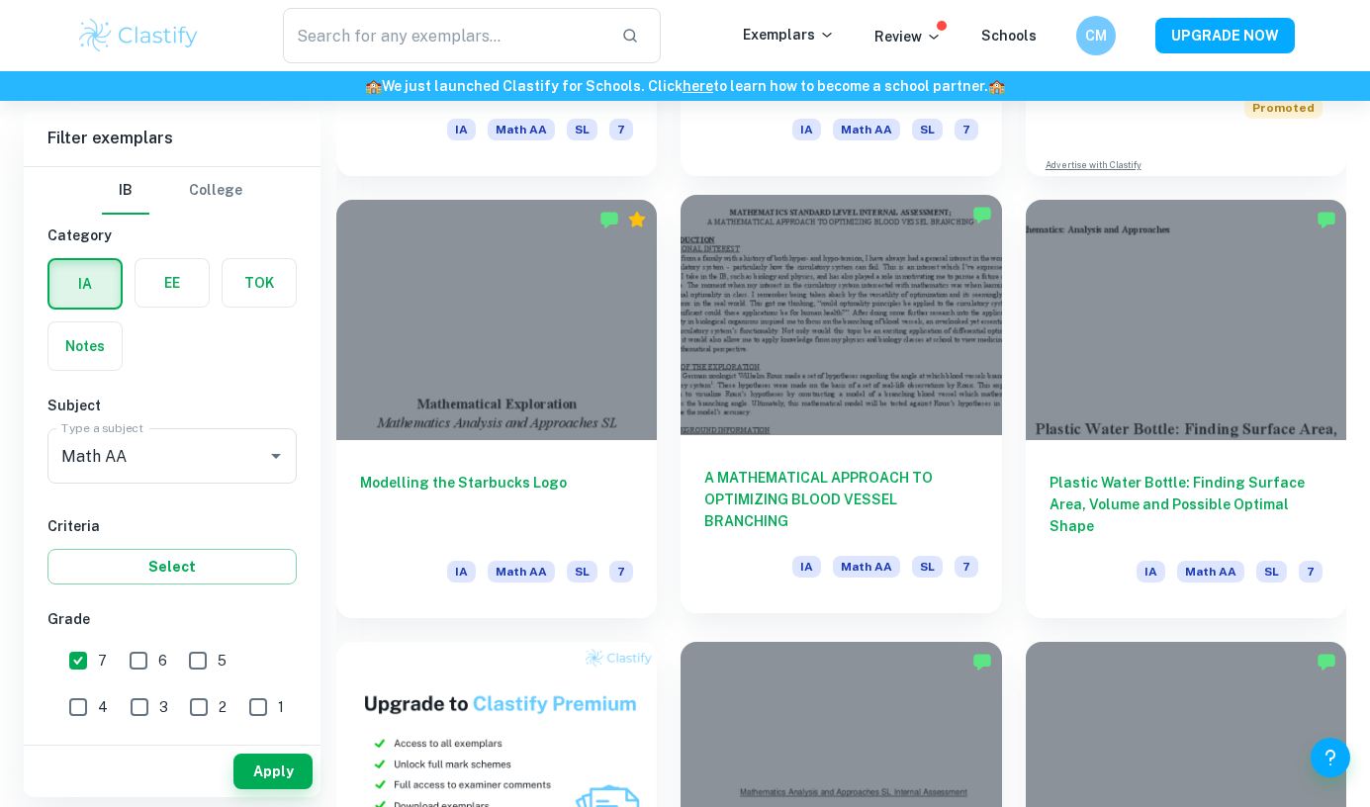
scroll to position [916, 0]
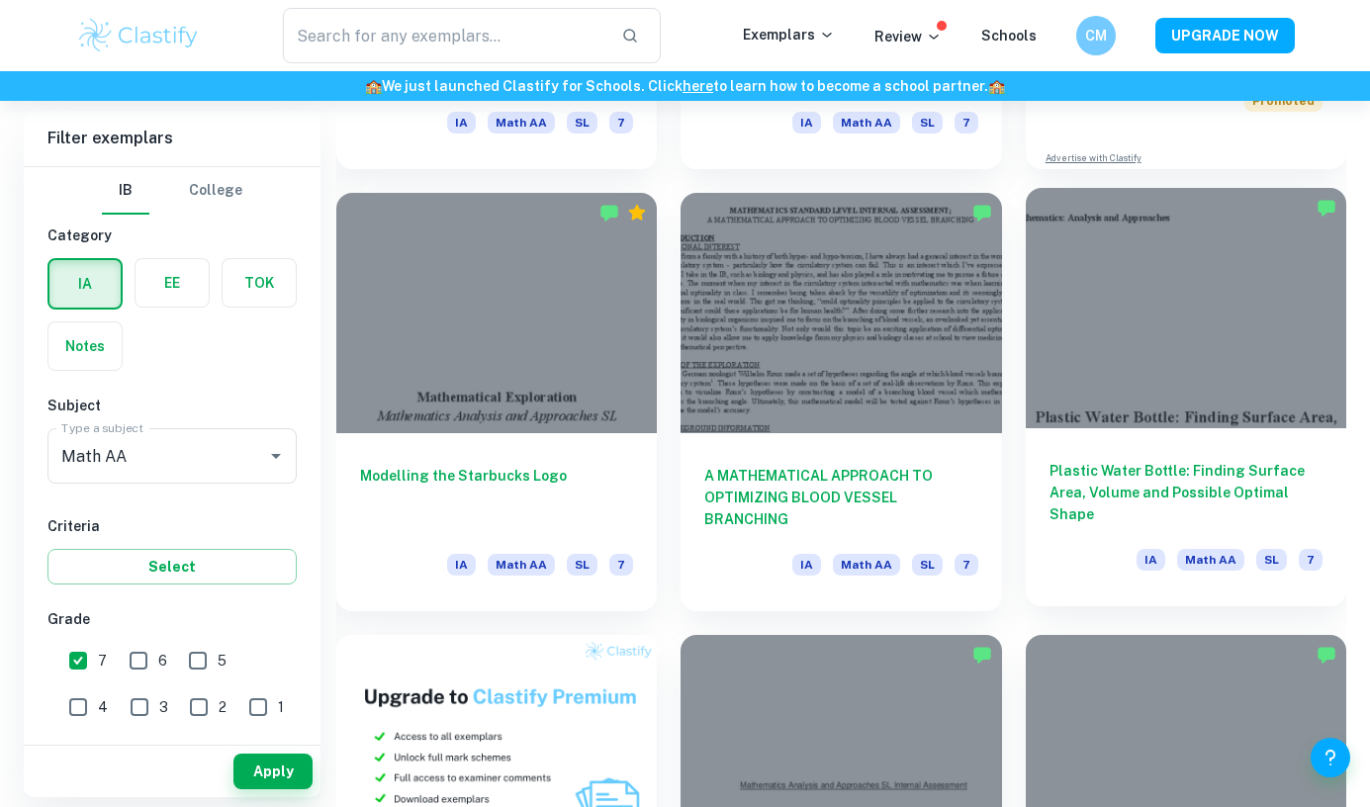
click at [1193, 457] on div "Plastic Water Bottle: Finding Surface Area, Volume and Possible Optimal Shape I…" at bounding box center [1186, 517] width 321 height 178
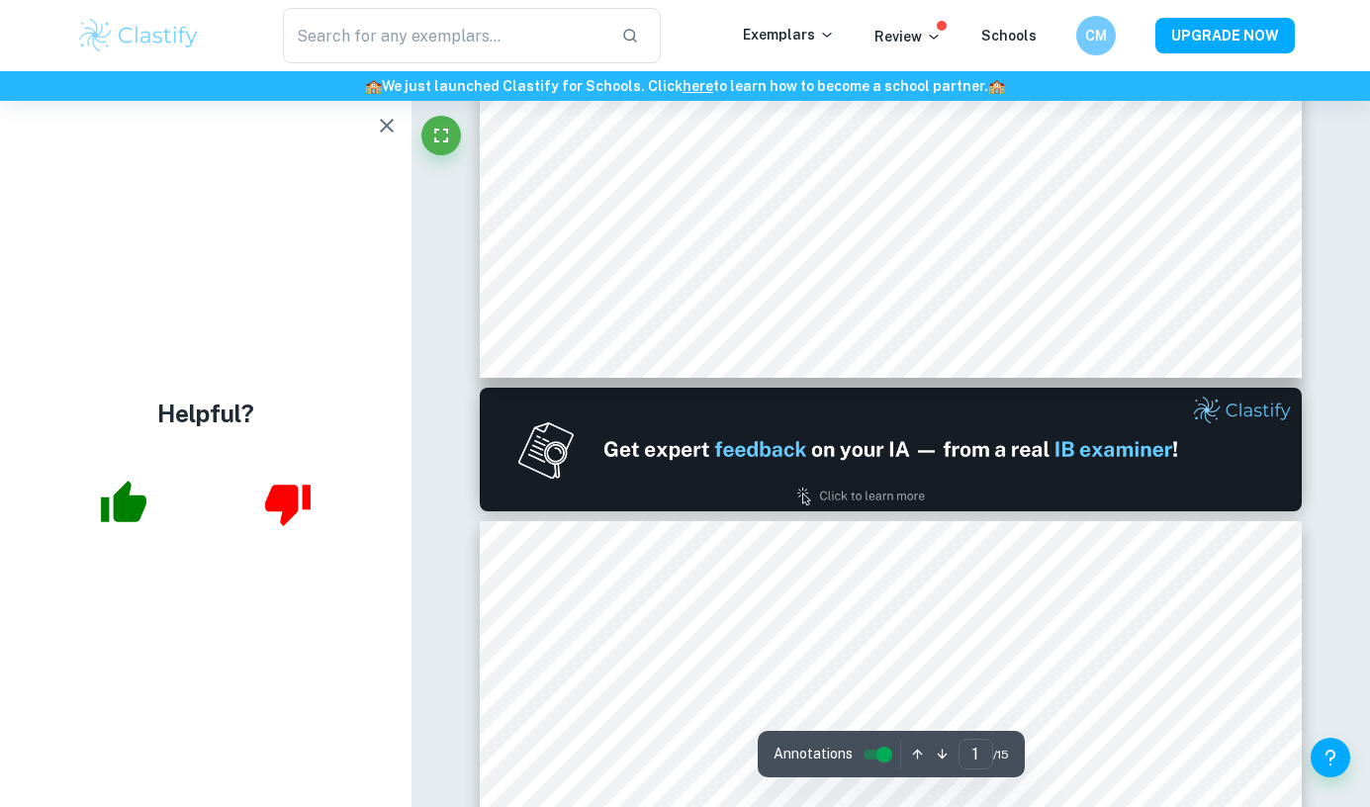
type input "2"
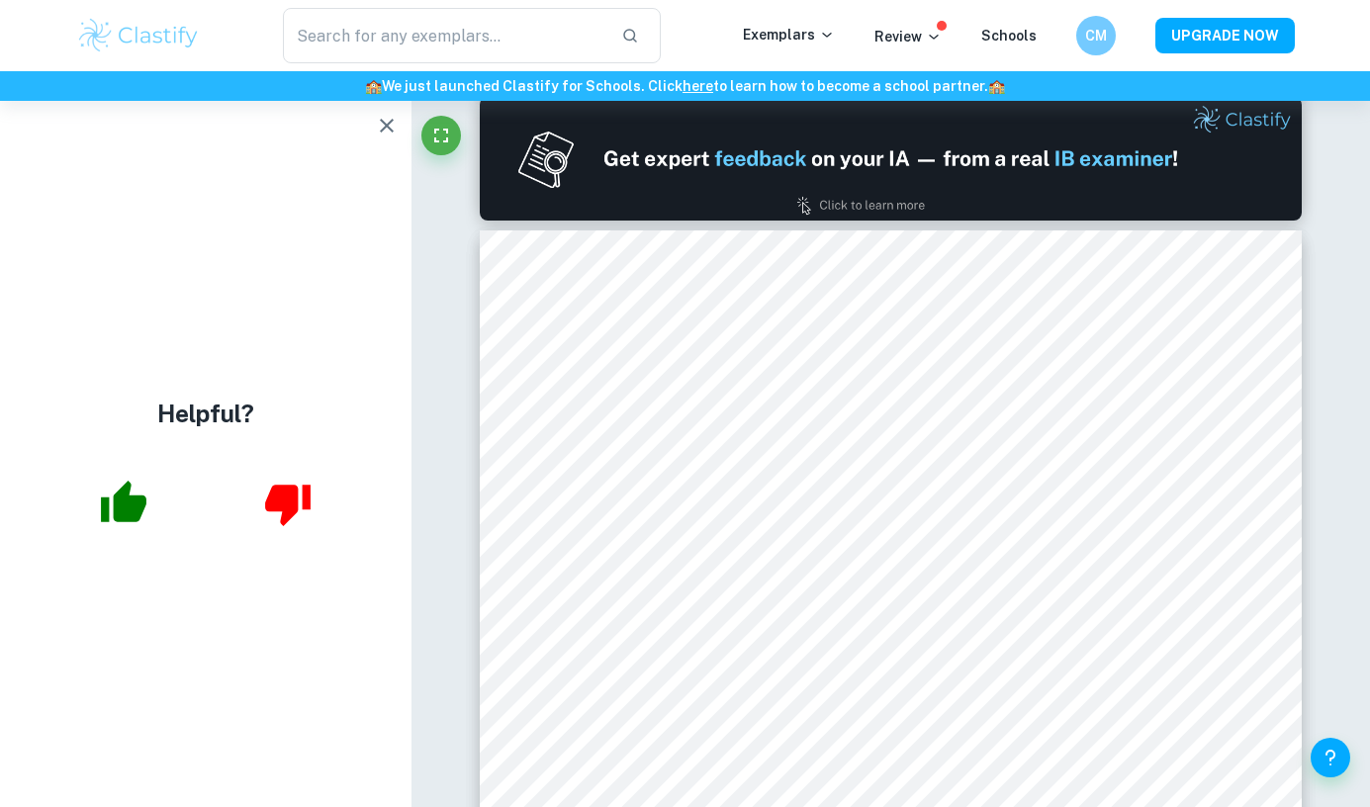
click at [399, 130] on button "button" at bounding box center [387, 126] width 40 height 40
